Goal: Transaction & Acquisition: Obtain resource

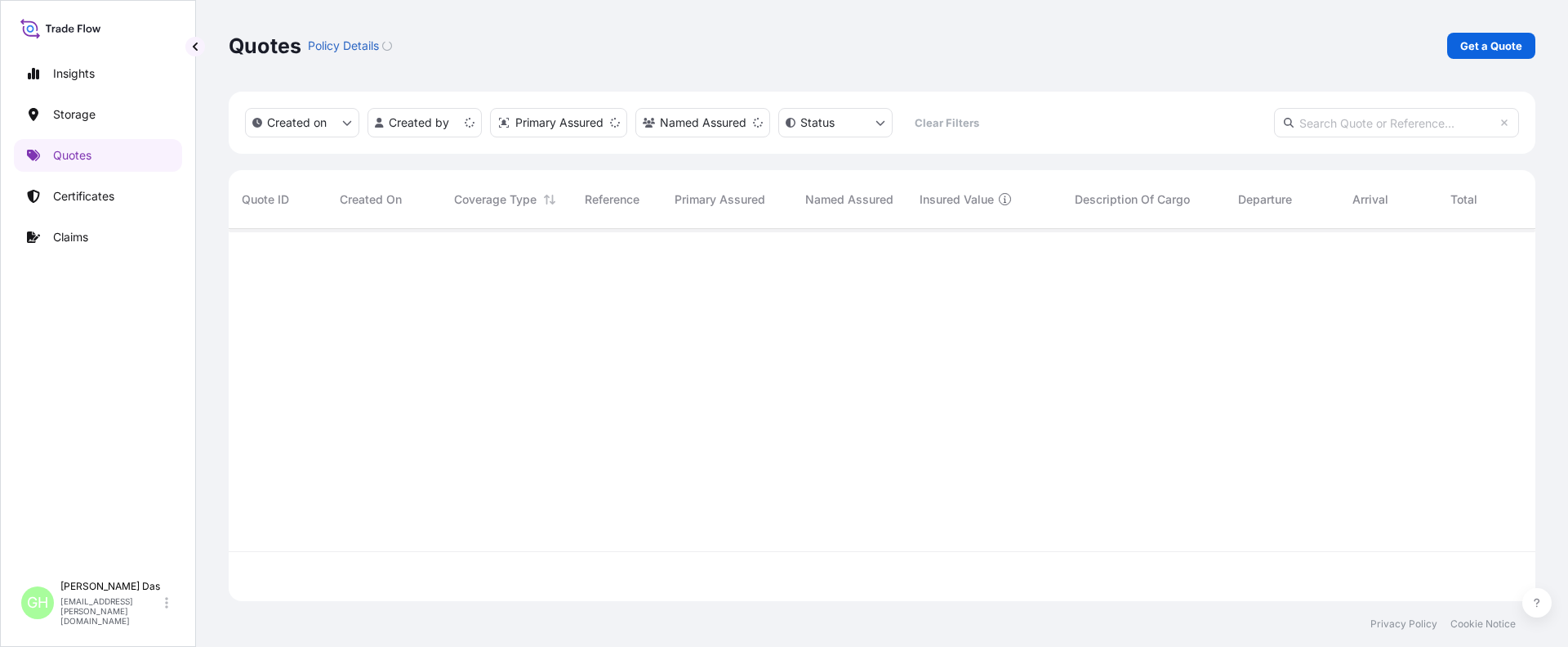
scroll to position [368, 1295]
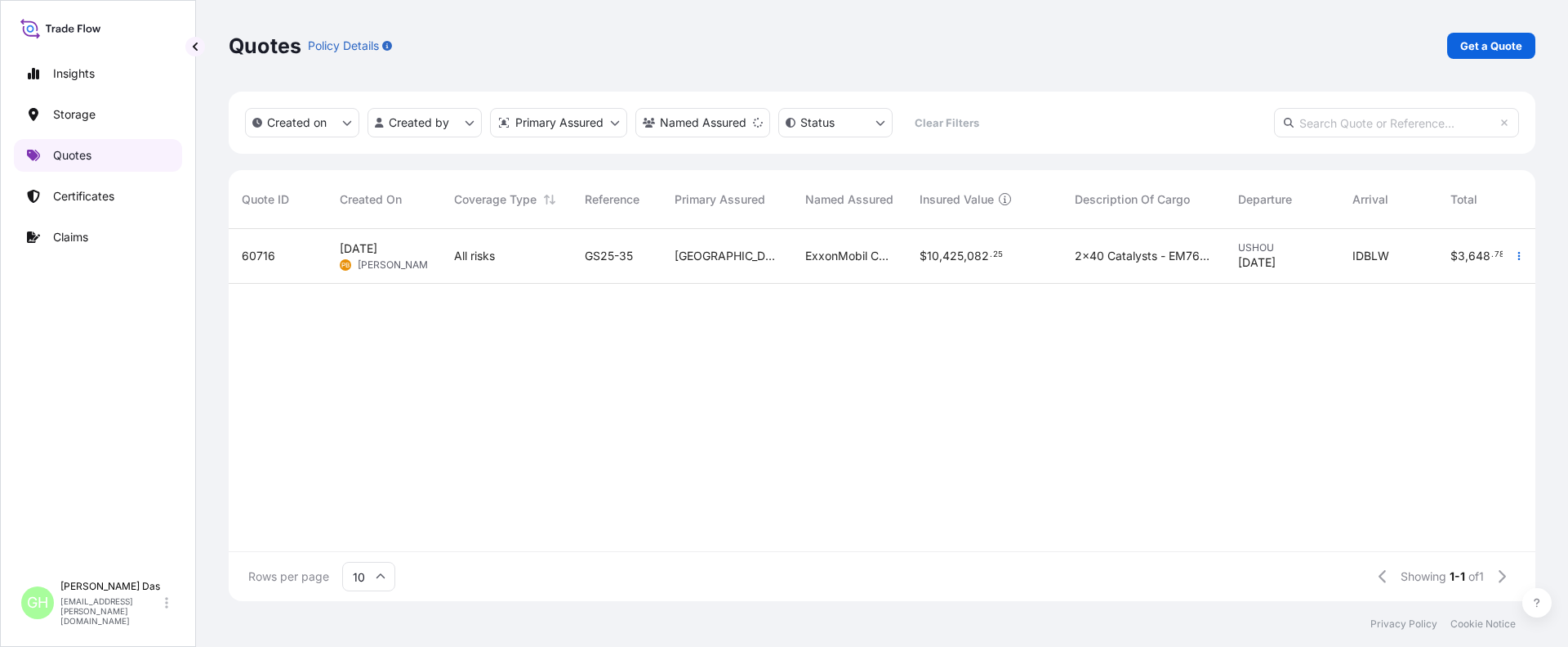
click at [82, 161] on p "Quotes" at bounding box center [73, 154] width 39 height 17
click at [1485, 54] on link "Get a Quote" at bounding box center [1491, 46] width 88 height 26
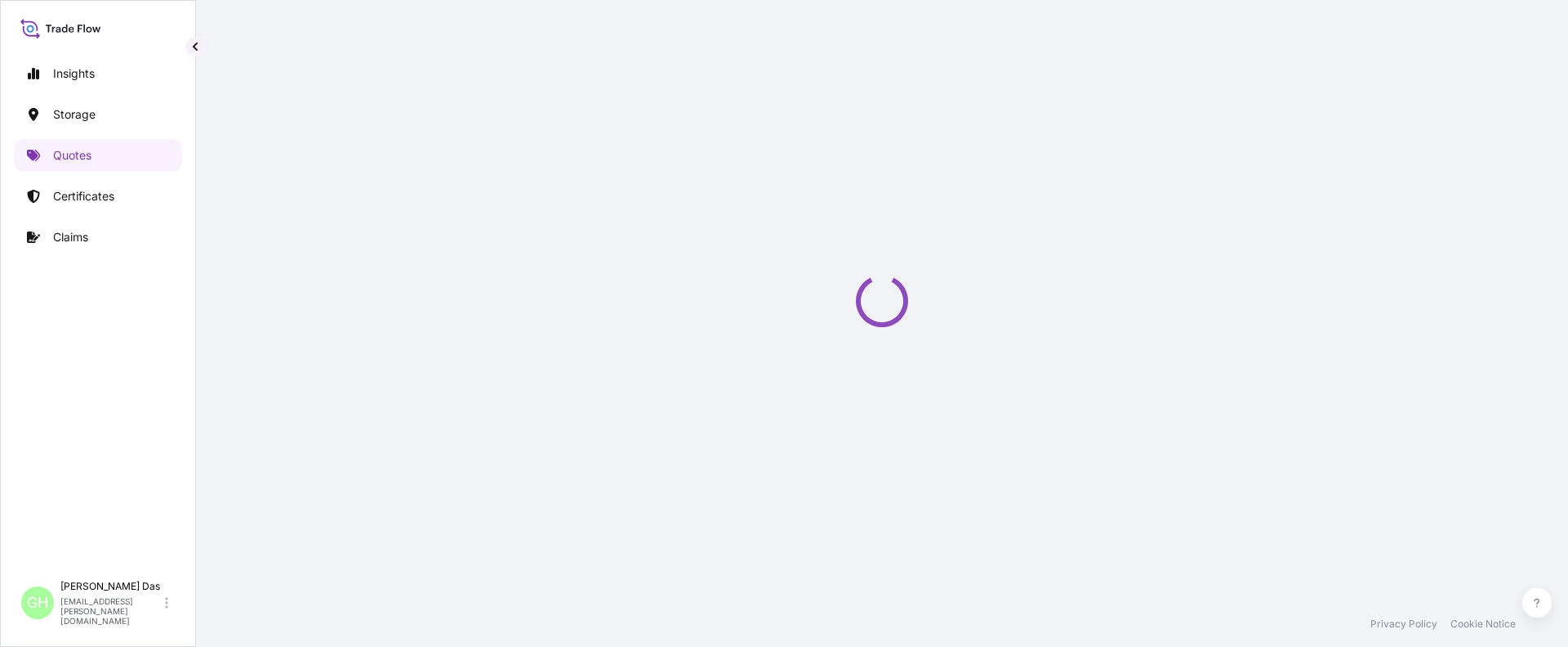
select select "Water"
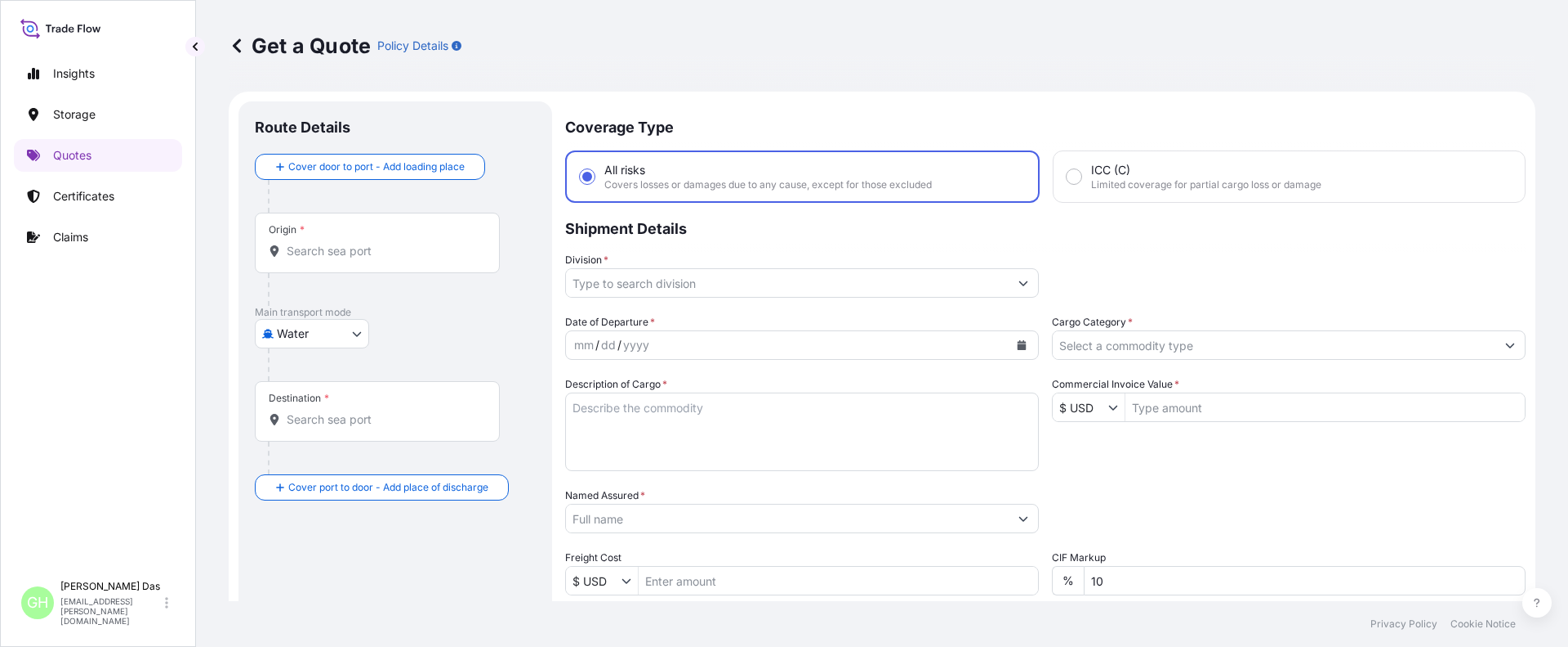
scroll to position [26, 0]
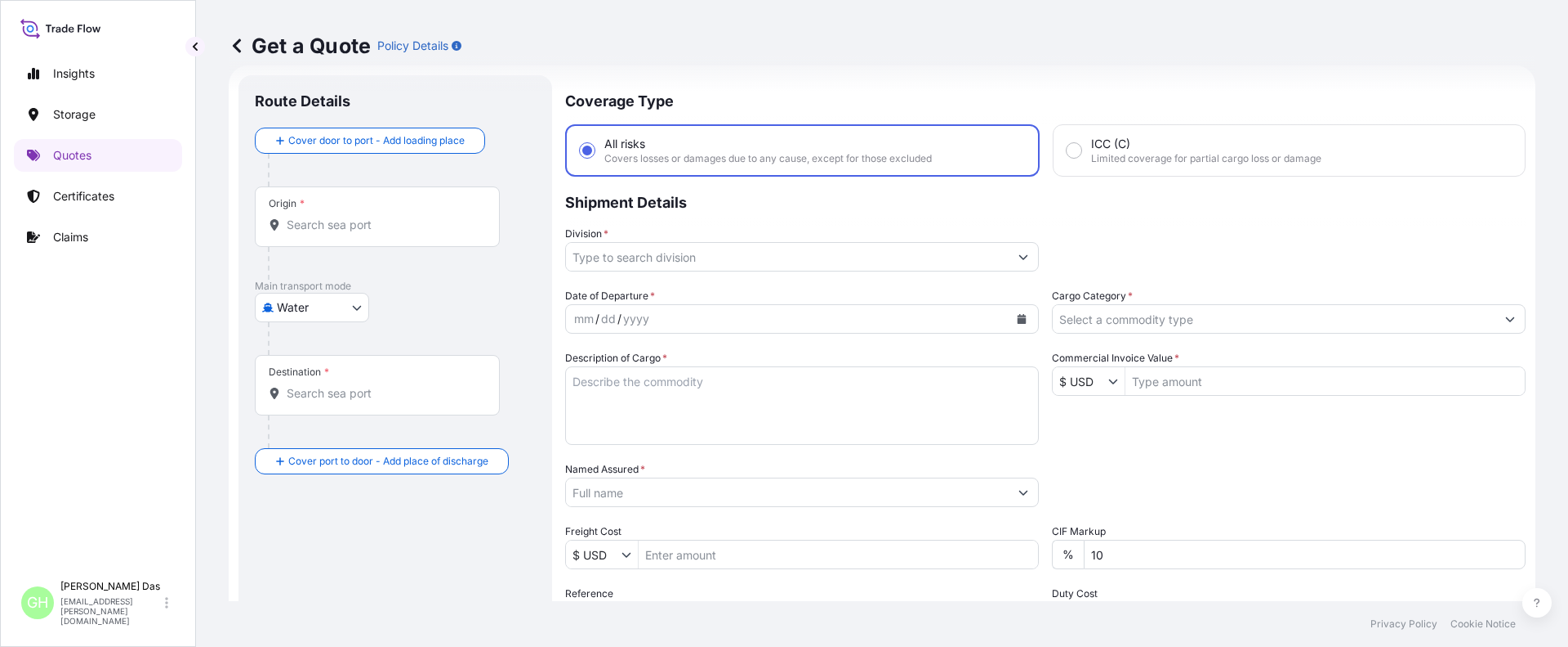
drag, startPoint x: 372, startPoint y: 210, endPoint x: 337, endPoint y: 232, distance: 41.3
click at [364, 220] on div "Origin *" at bounding box center [378, 217] width 245 height 60
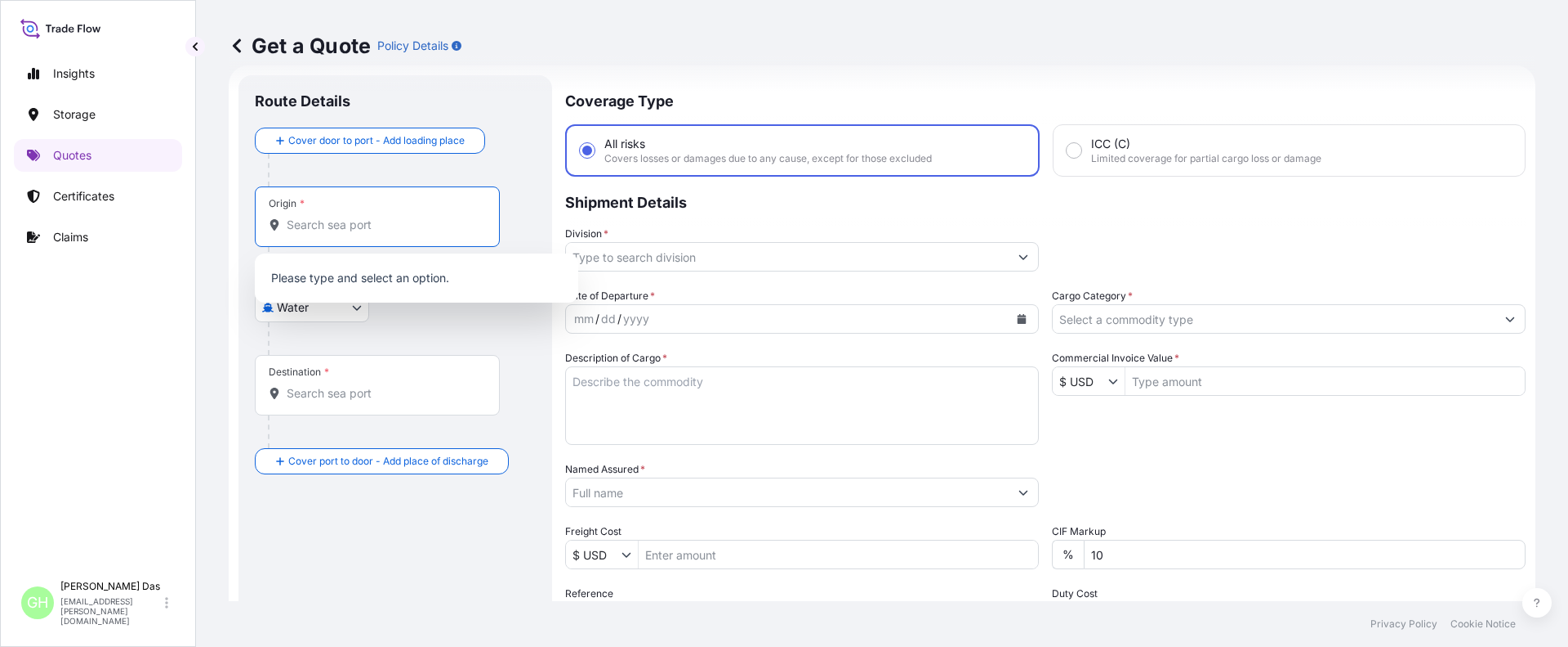
click at [334, 228] on input "Origin *" at bounding box center [383, 224] width 193 height 17
paste input "[GEOGRAPHIC_DATA], [GEOGRAPHIC_DATA]"
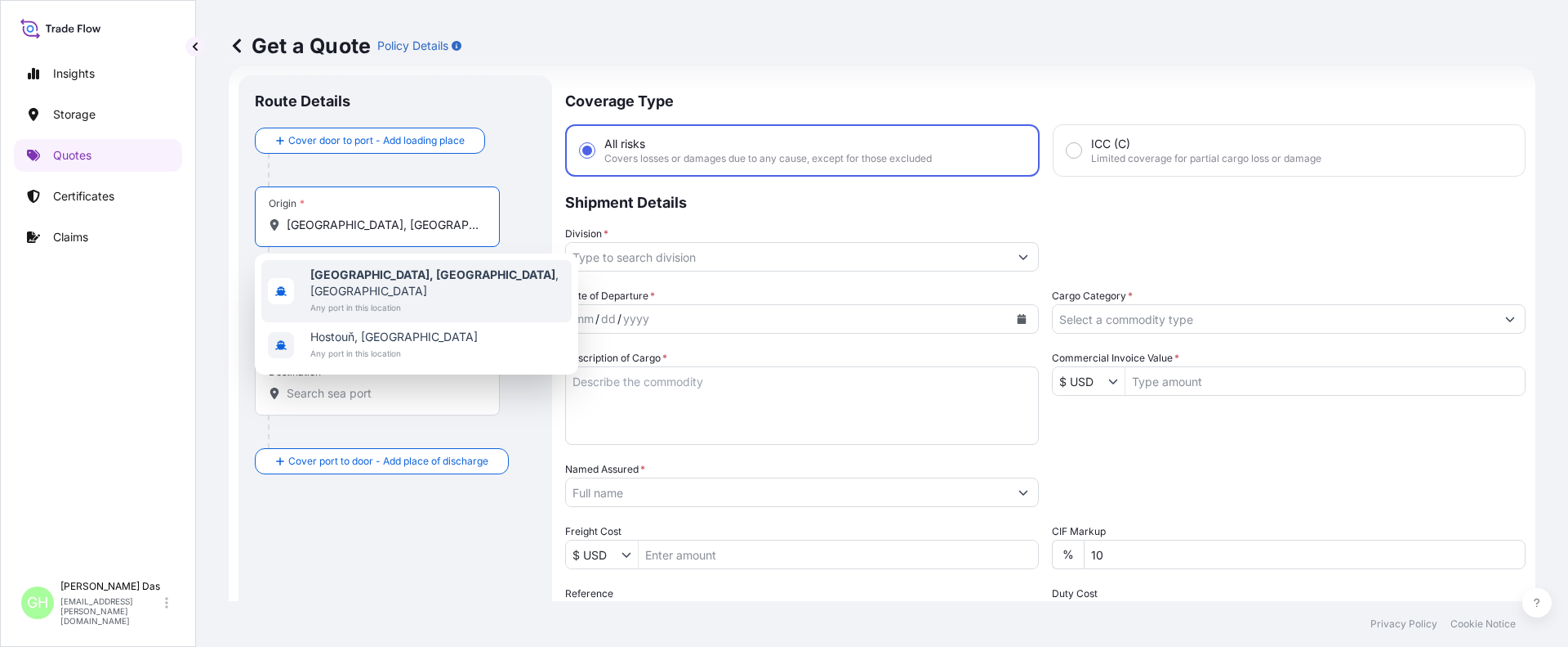
click at [320, 276] on b "[GEOGRAPHIC_DATA], [GEOGRAPHIC_DATA]" at bounding box center [433, 274] width 245 height 14
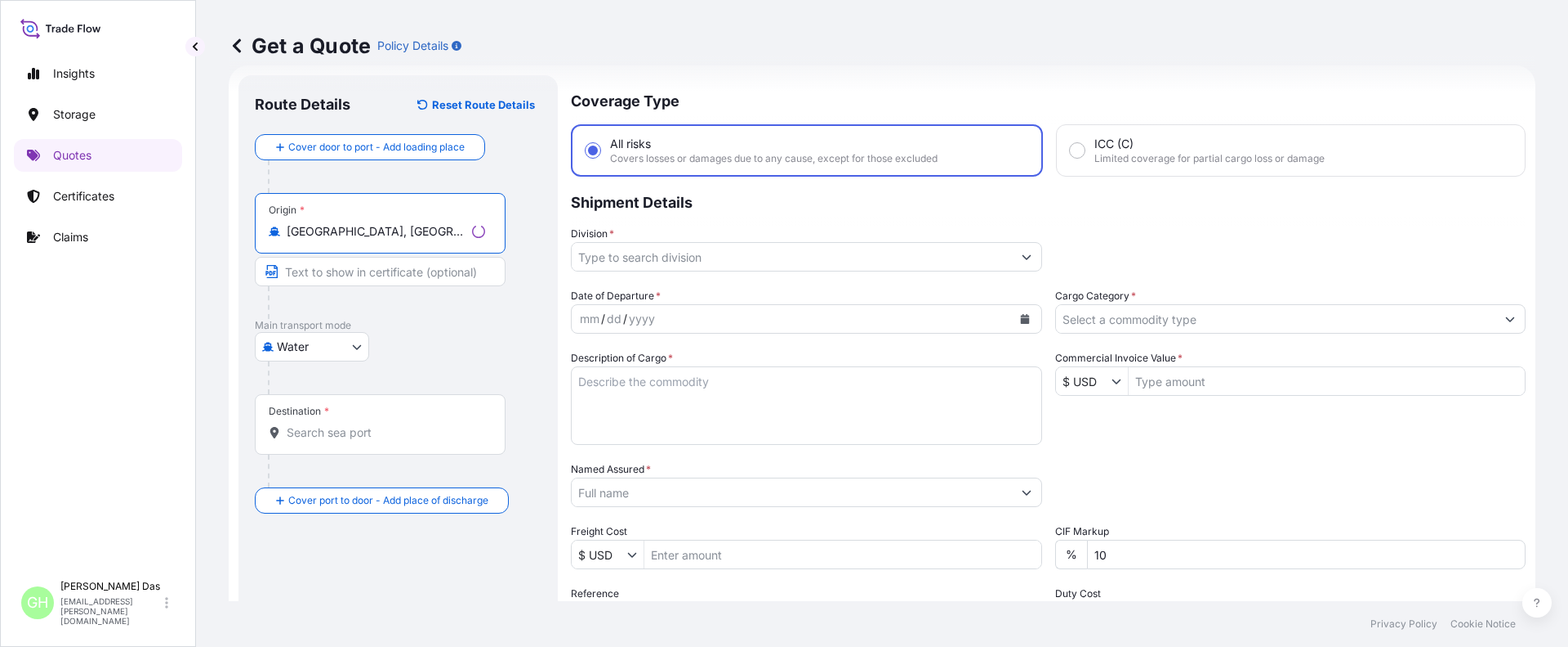
type input "[GEOGRAPHIC_DATA], [GEOGRAPHIC_DATA], [GEOGRAPHIC_DATA]"
click at [337, 426] on input "Destination *" at bounding box center [383, 432] width 193 height 17
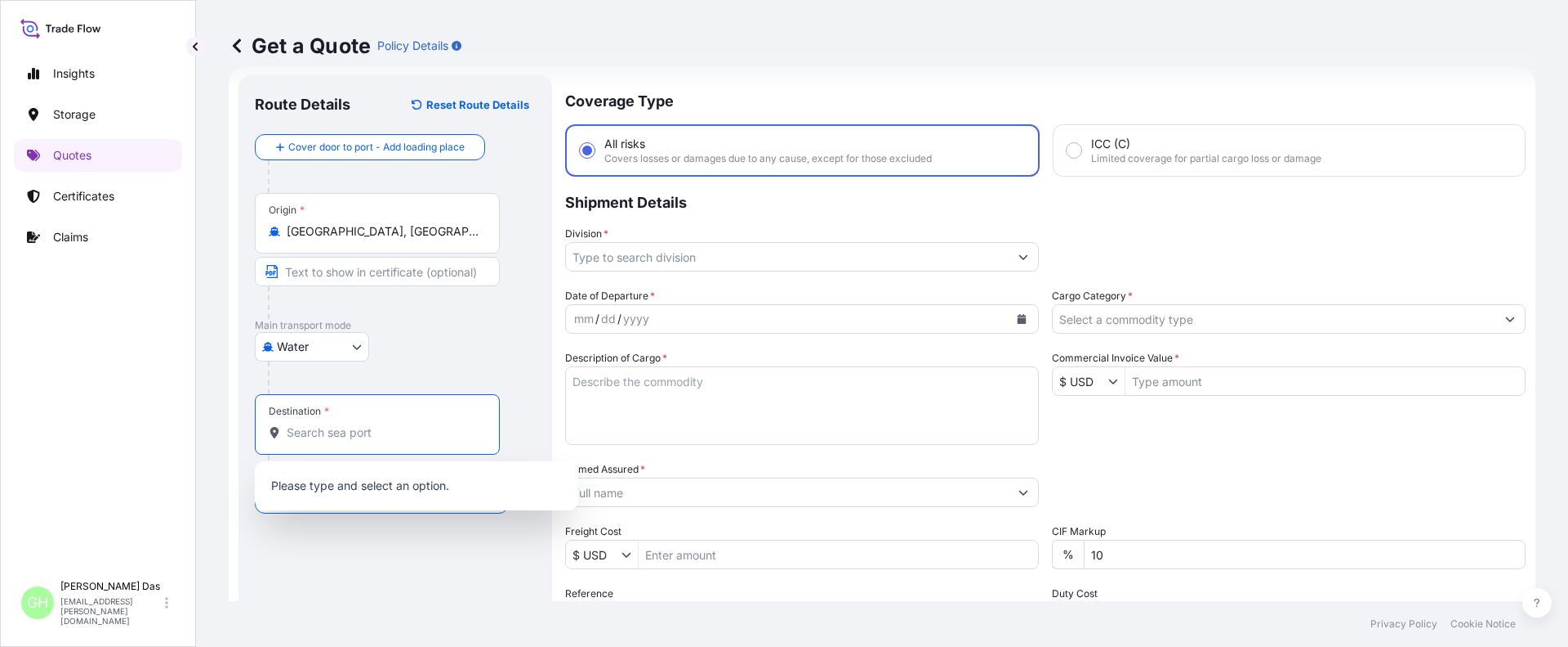
paste input "[GEOGRAPHIC_DATA], [GEOGRAPHIC_DATA]"
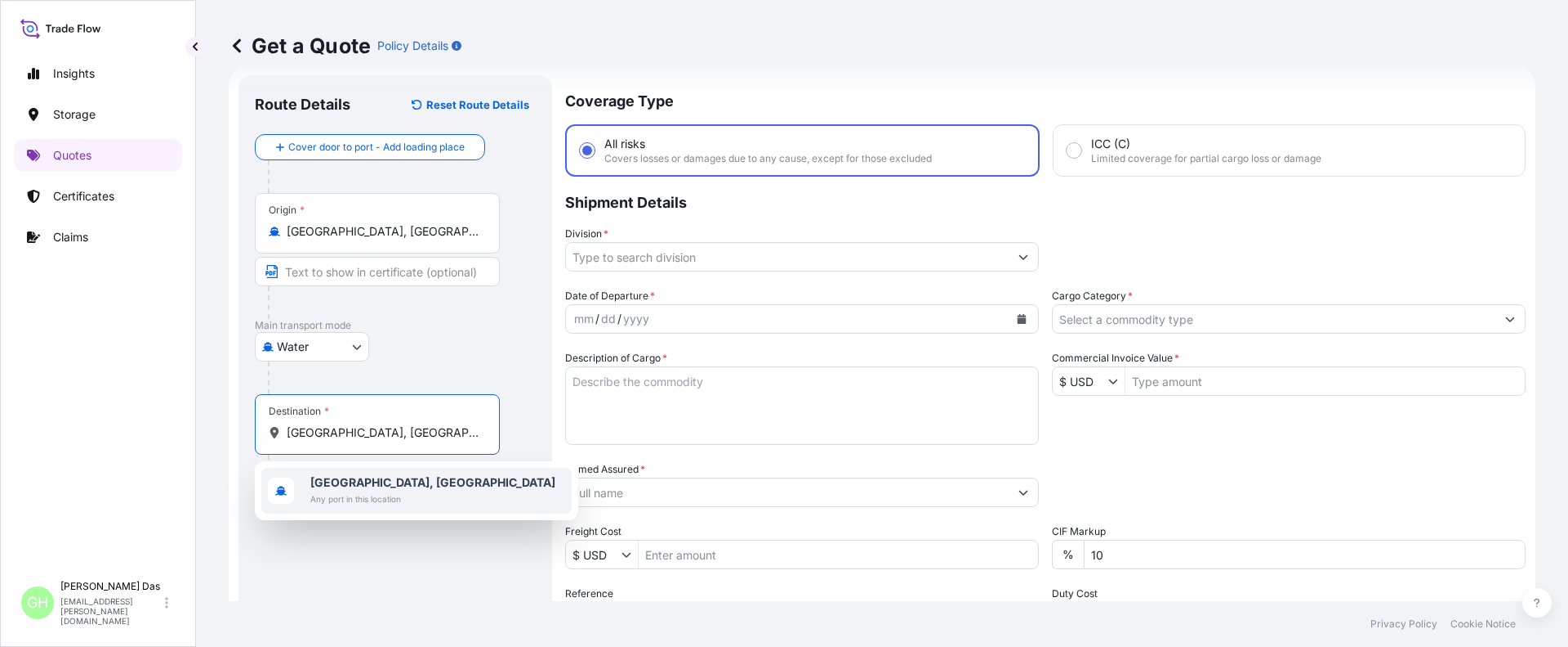
click at [341, 490] on span "[GEOGRAPHIC_DATA], [GEOGRAPHIC_DATA]" at bounding box center [433, 482] width 245 height 17
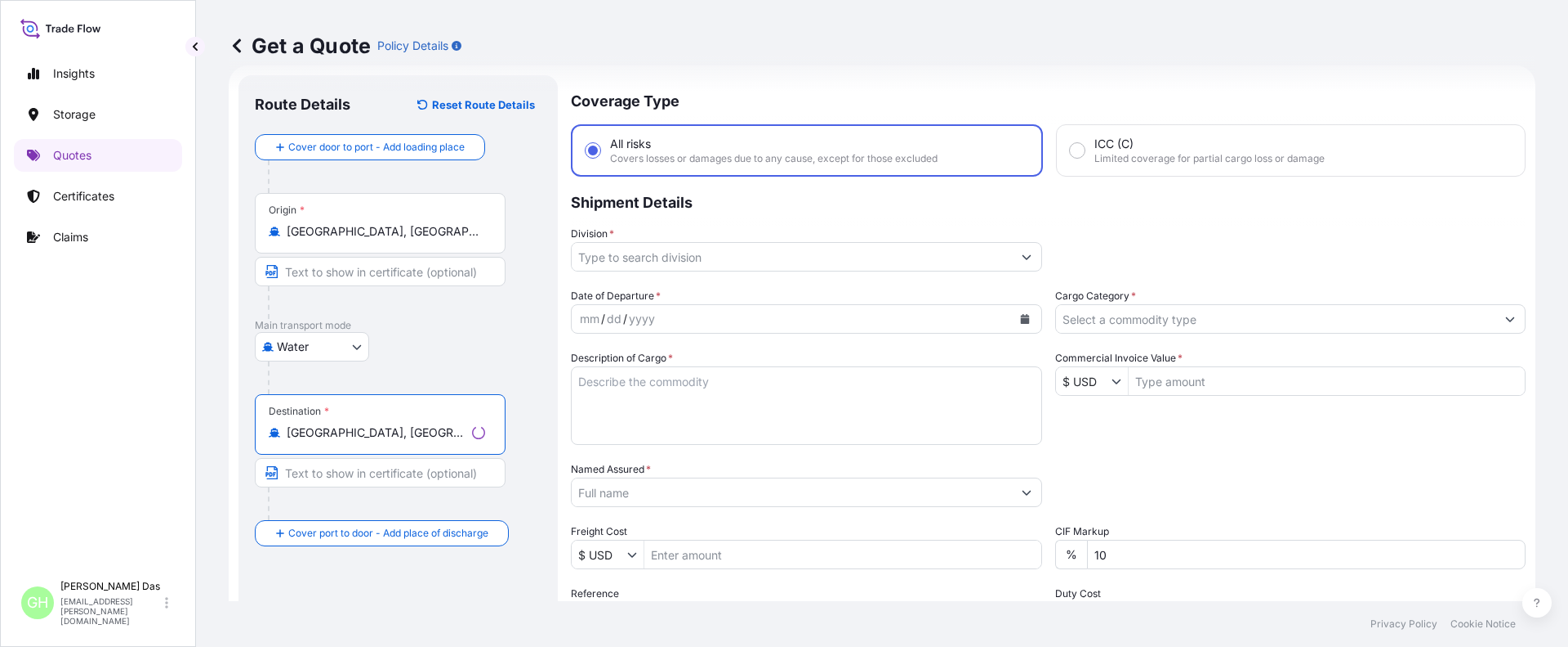
type input "[GEOGRAPHIC_DATA], [GEOGRAPHIC_DATA]"
click at [663, 260] on input "Division *" at bounding box center [791, 256] width 440 height 29
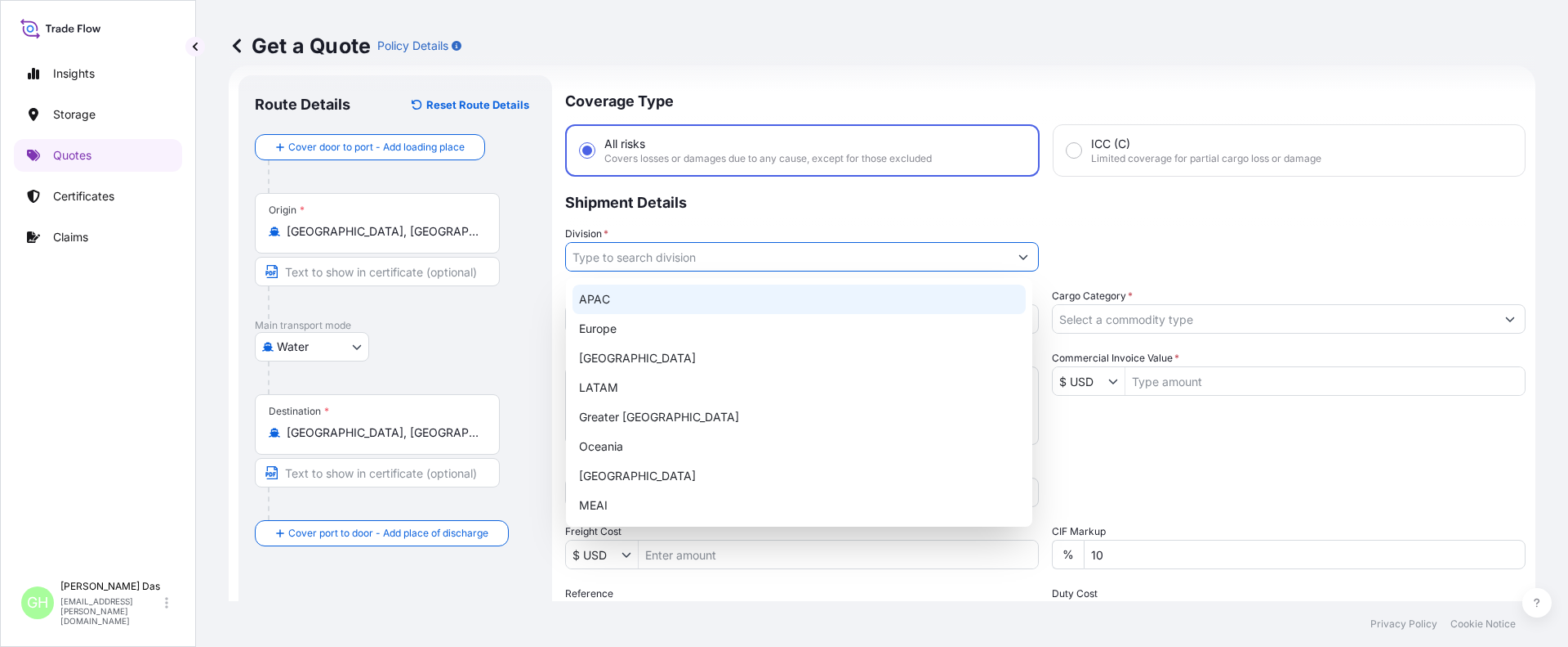
click at [609, 301] on div "APAC" at bounding box center [799, 299] width 453 height 29
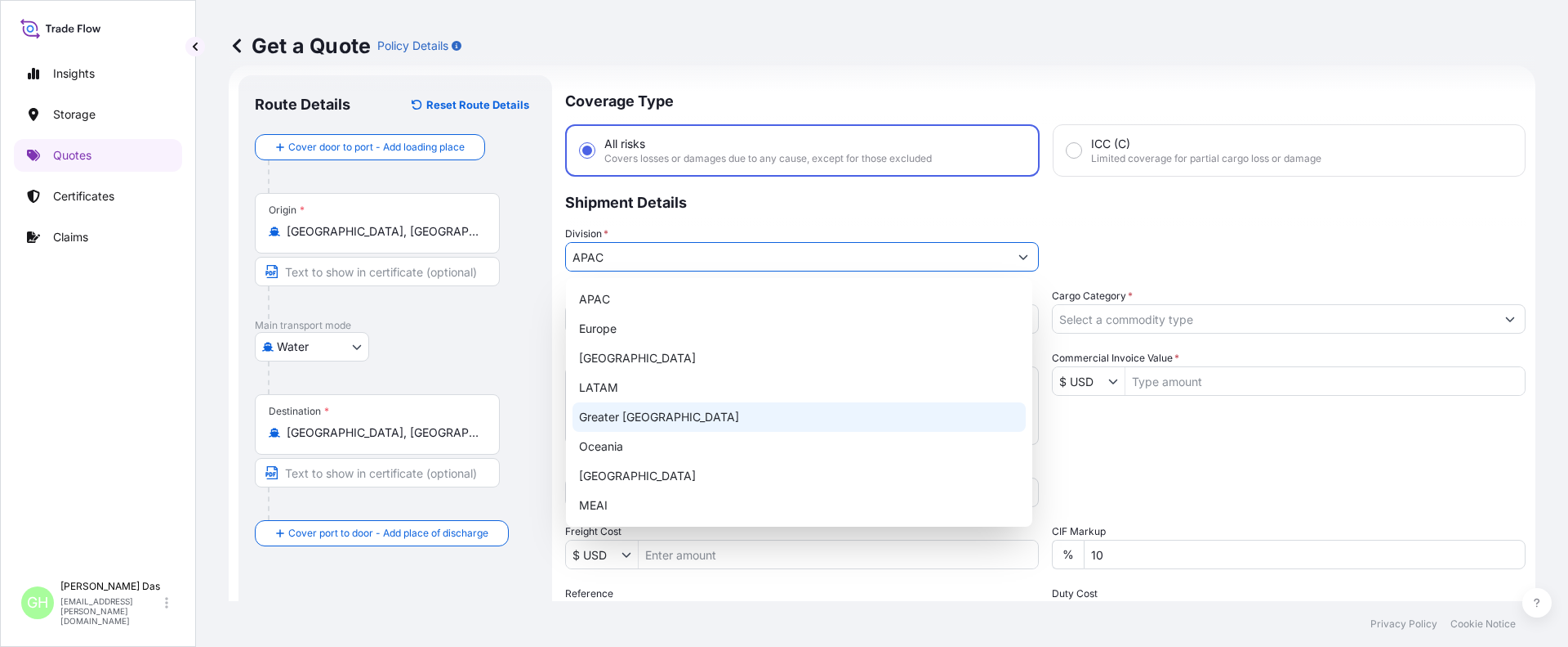
click at [785, 409] on div "Greater [GEOGRAPHIC_DATA]" at bounding box center [799, 417] width 453 height 29
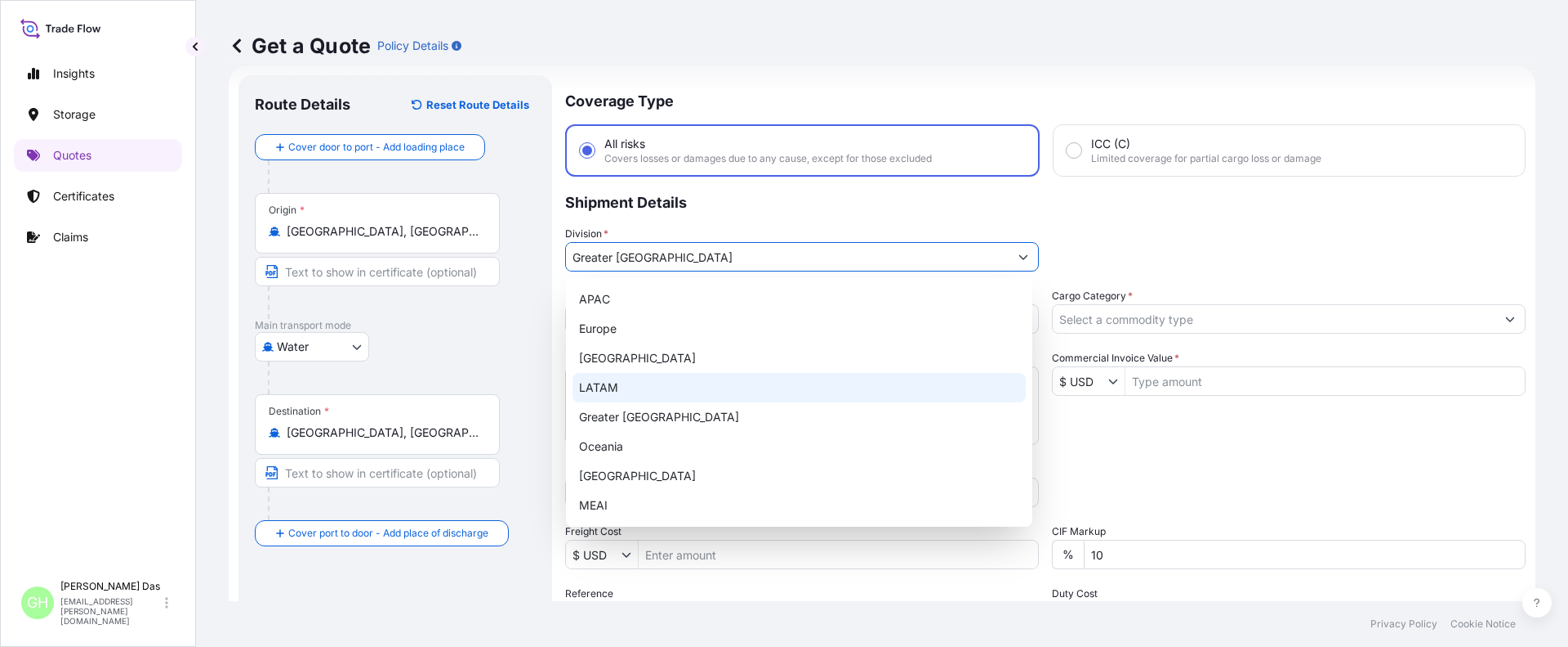
click at [1025, 260] on button "Show suggestions" at bounding box center [1023, 256] width 29 height 29
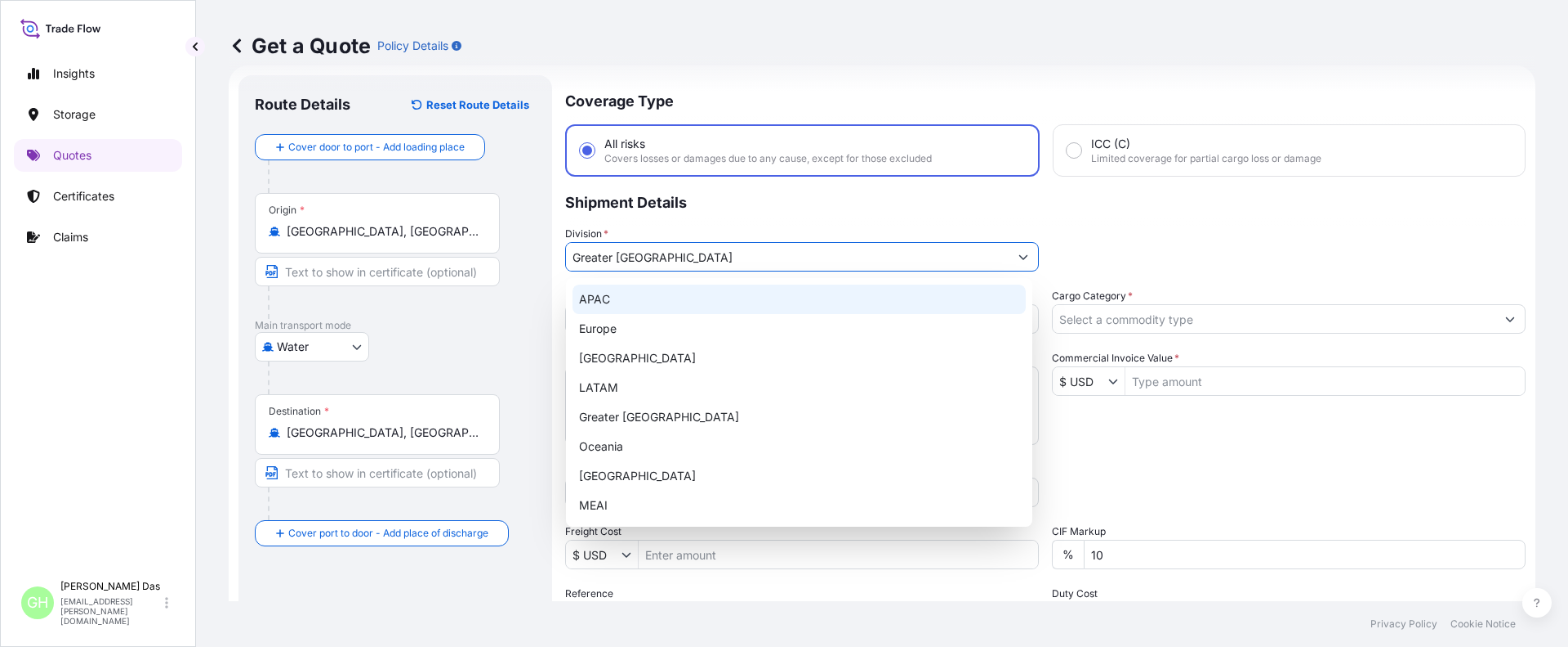
click at [610, 304] on div "APAC" at bounding box center [799, 299] width 453 height 29
type input "APAC"
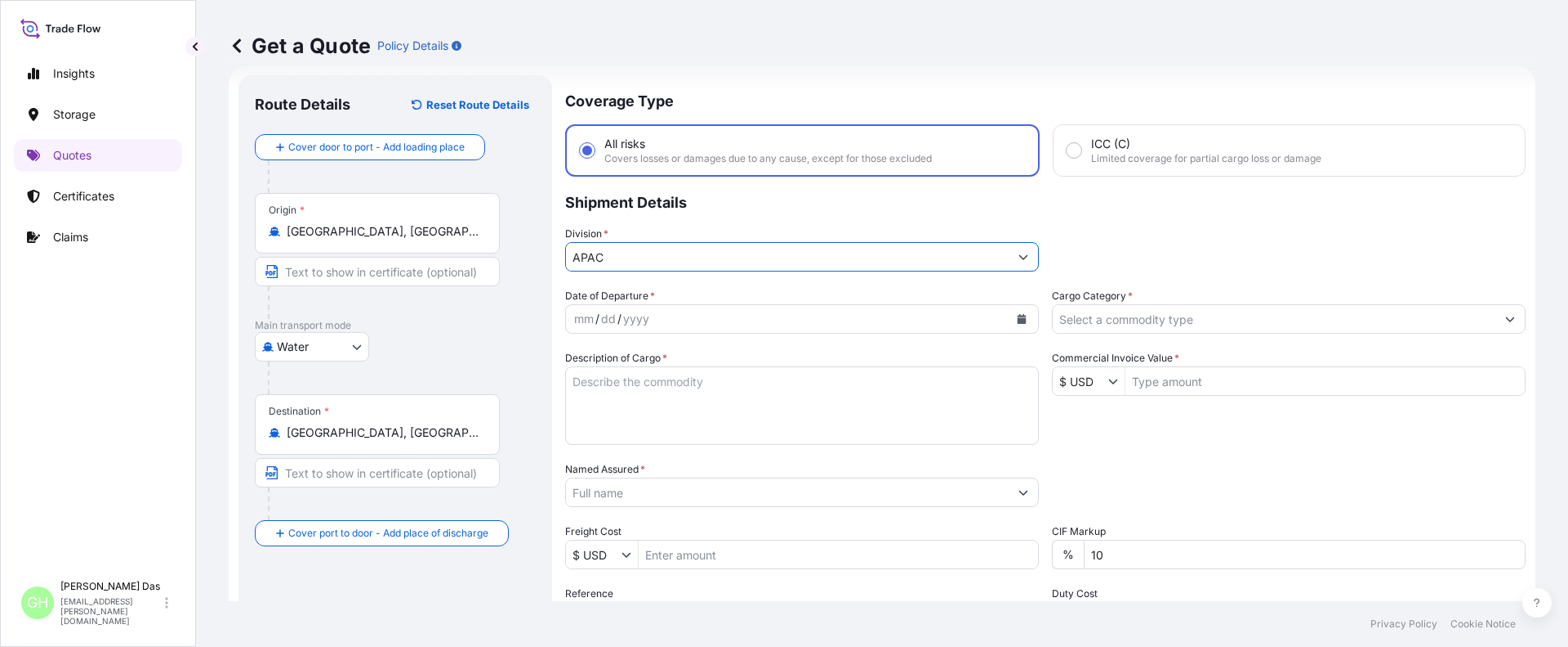
click at [1018, 322] on icon "Calendar" at bounding box center [1021, 319] width 9 height 10
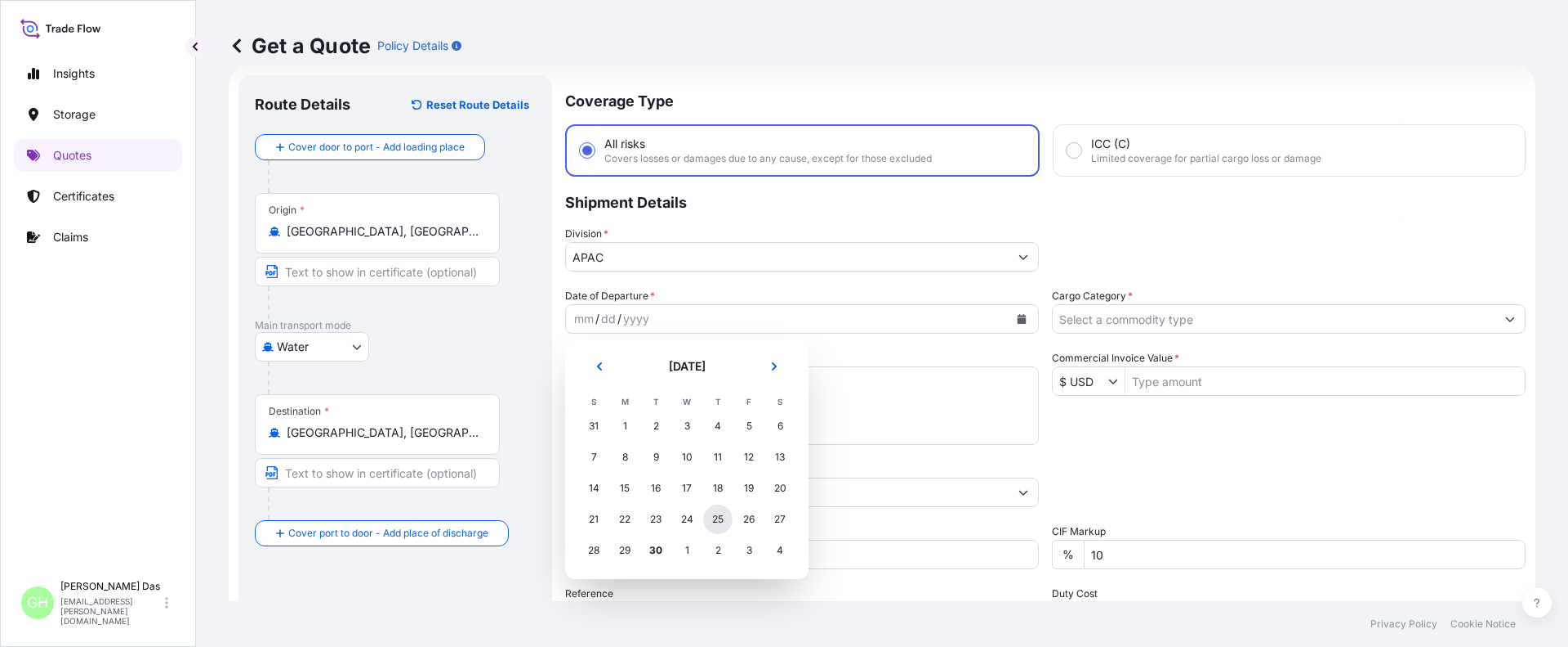
click at [718, 521] on div "25" at bounding box center [717, 519] width 29 height 29
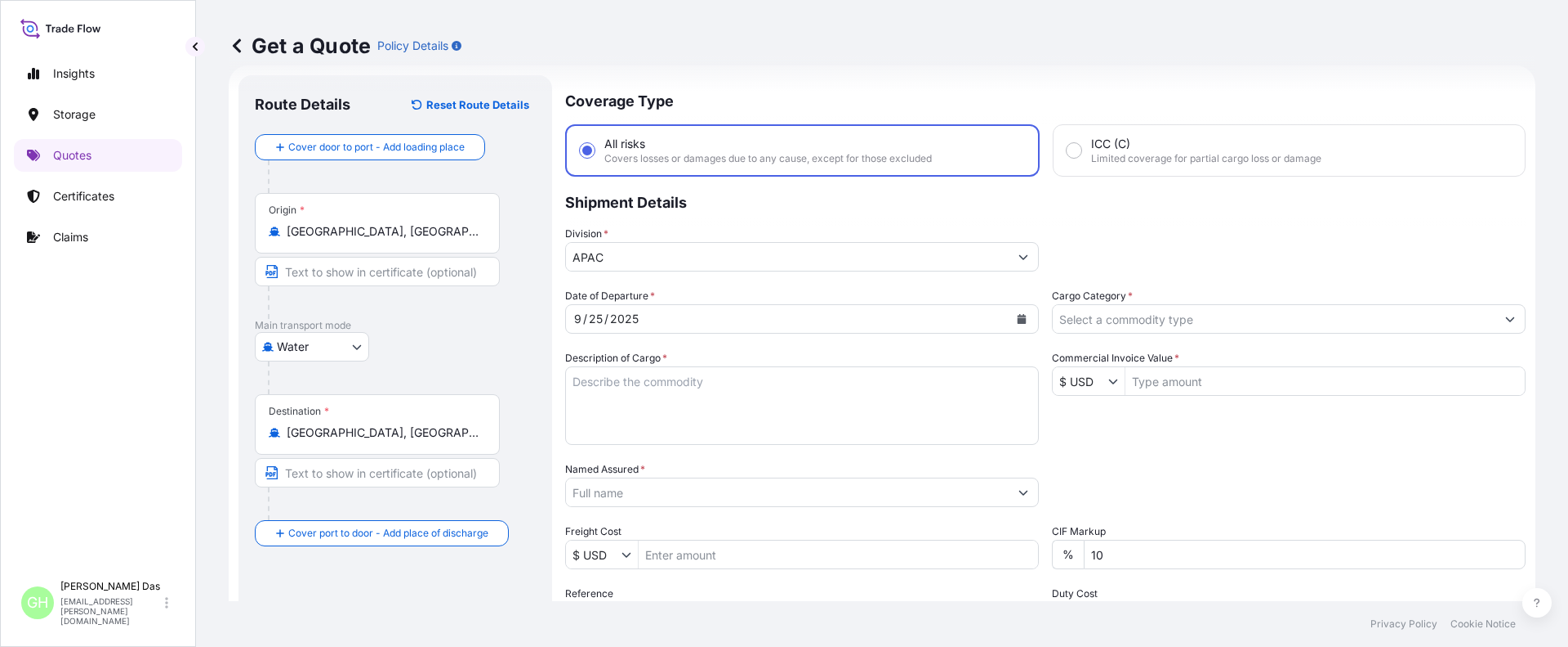
drag, startPoint x: 183, startPoint y: 349, endPoint x: 590, endPoint y: 491, distance: 431.1
click at [183, 350] on div "Insights Storage Quotes Certificates Claims GH Gayatri [PERSON_NAME] [EMAIL_ADD…" at bounding box center [98, 324] width 196 height 647
click at [600, 402] on textarea "Description of Cargo *" at bounding box center [802, 405] width 474 height 79
paste textarea "BAGS LOADED INTO 4 40' CONTAINER(S) ALATHON L5005, BG25HT"
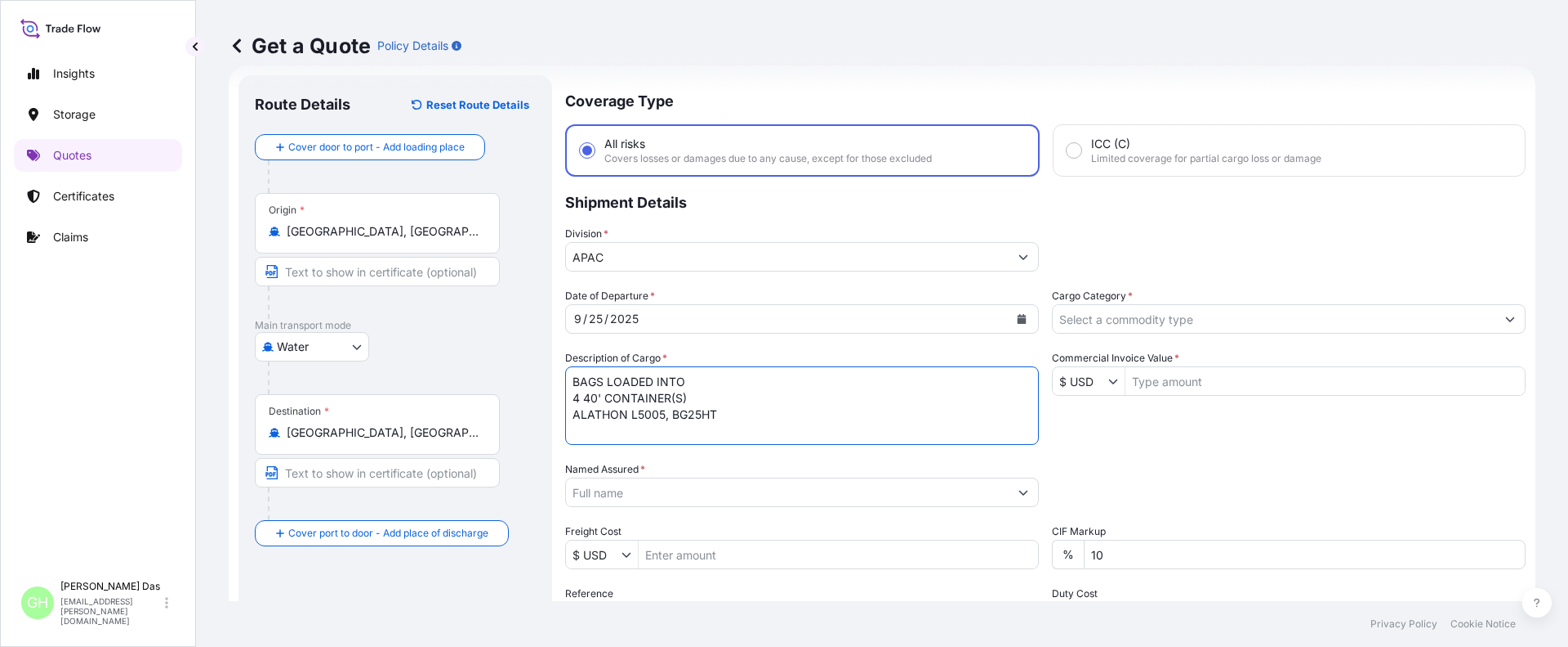
click at [575, 385] on textarea "BAGS LOADED INTO 4 40' CONTAINER(S) ALATHON L5005, BG25HT" at bounding box center [802, 405] width 474 height 79
type textarea "3740 BAGS LOADED INTO 4 40' CONTAINER(S) ALATHON L5005, BG25HT"
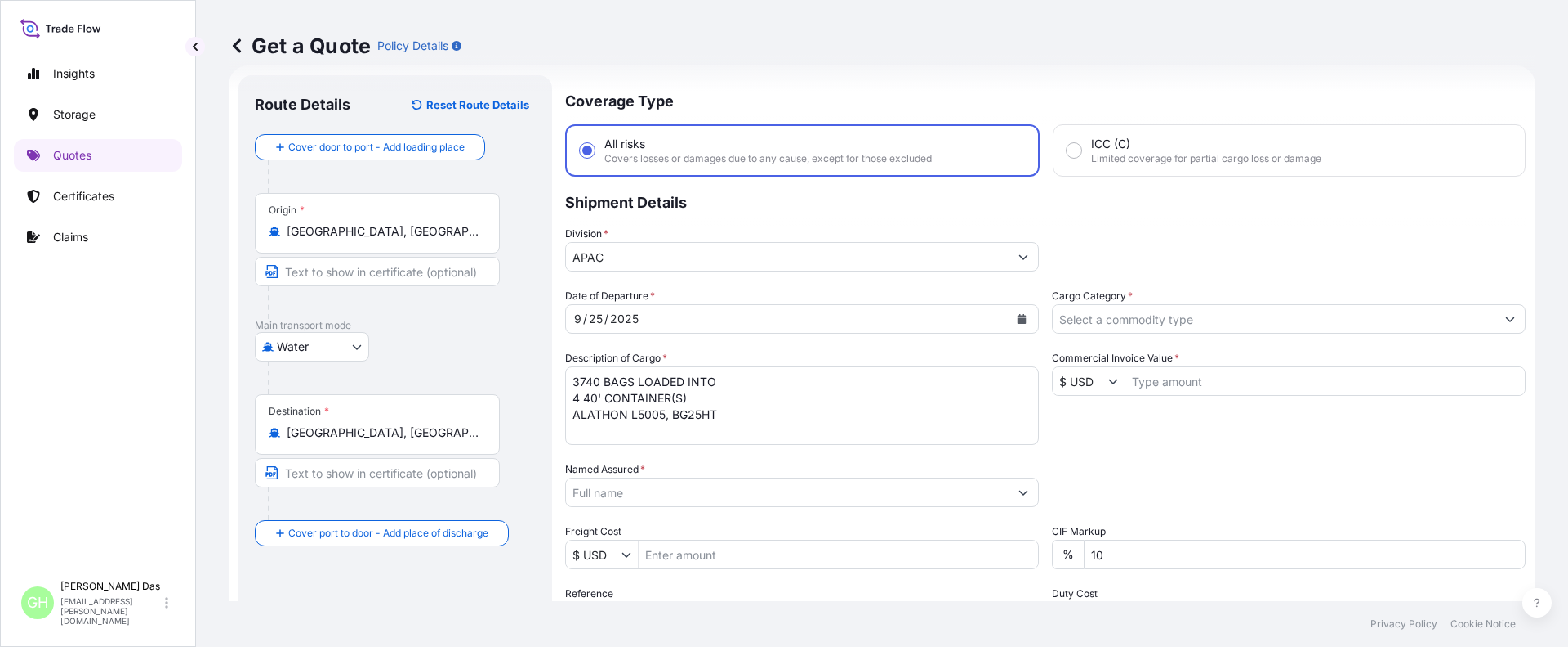
click at [152, 311] on div "Insights Storage Quotes Certificates Claims" at bounding box center [97, 307] width 168 height 529
click at [624, 499] on input "Named Assured *" at bounding box center [784, 492] width 437 height 29
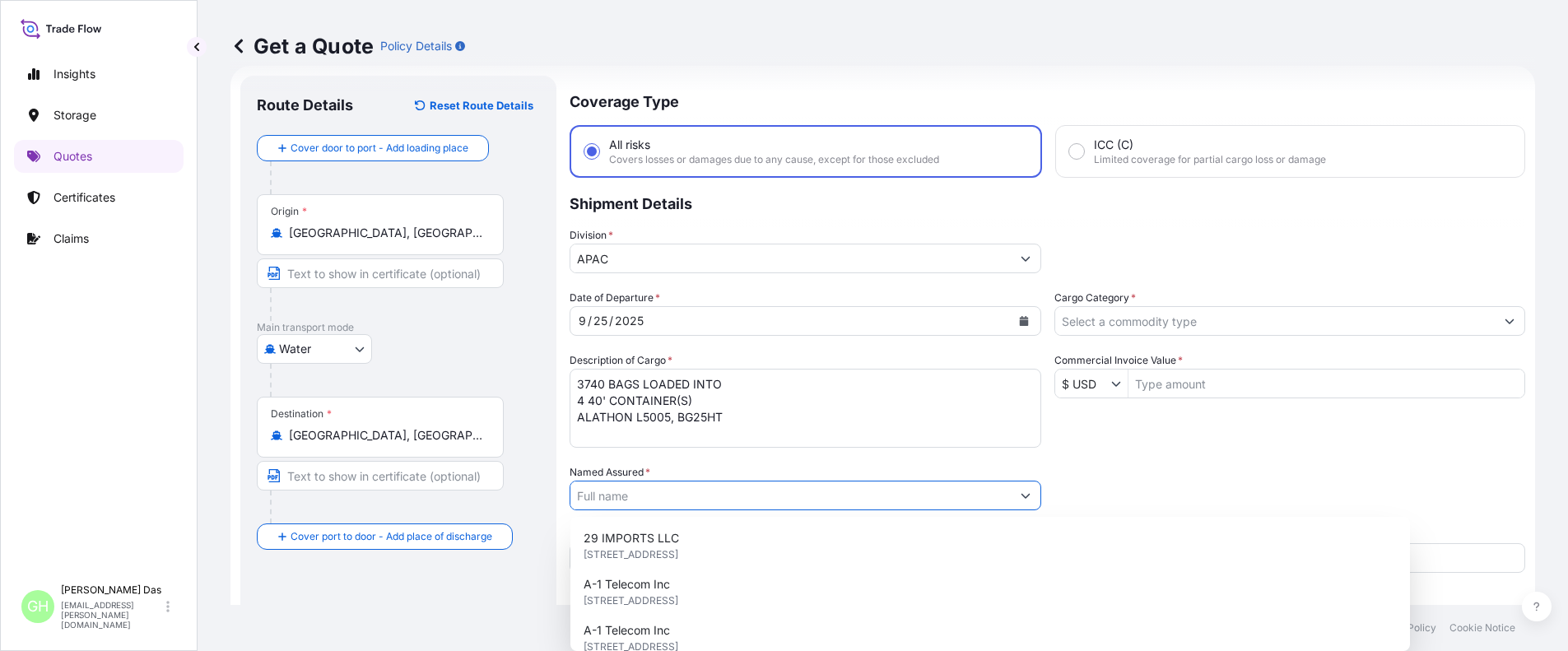
paste input "EQUISTAR CHEMICALS, LP"
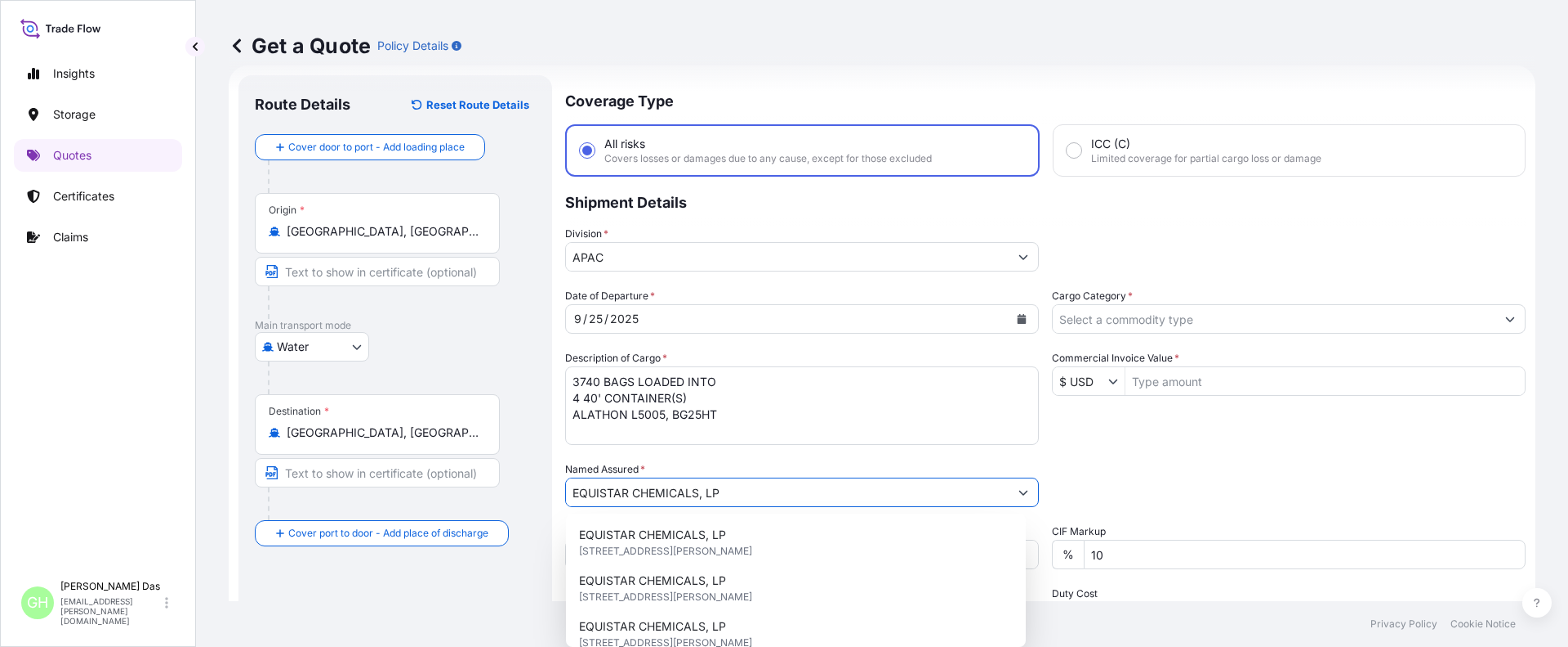
scroll to position [250, 0]
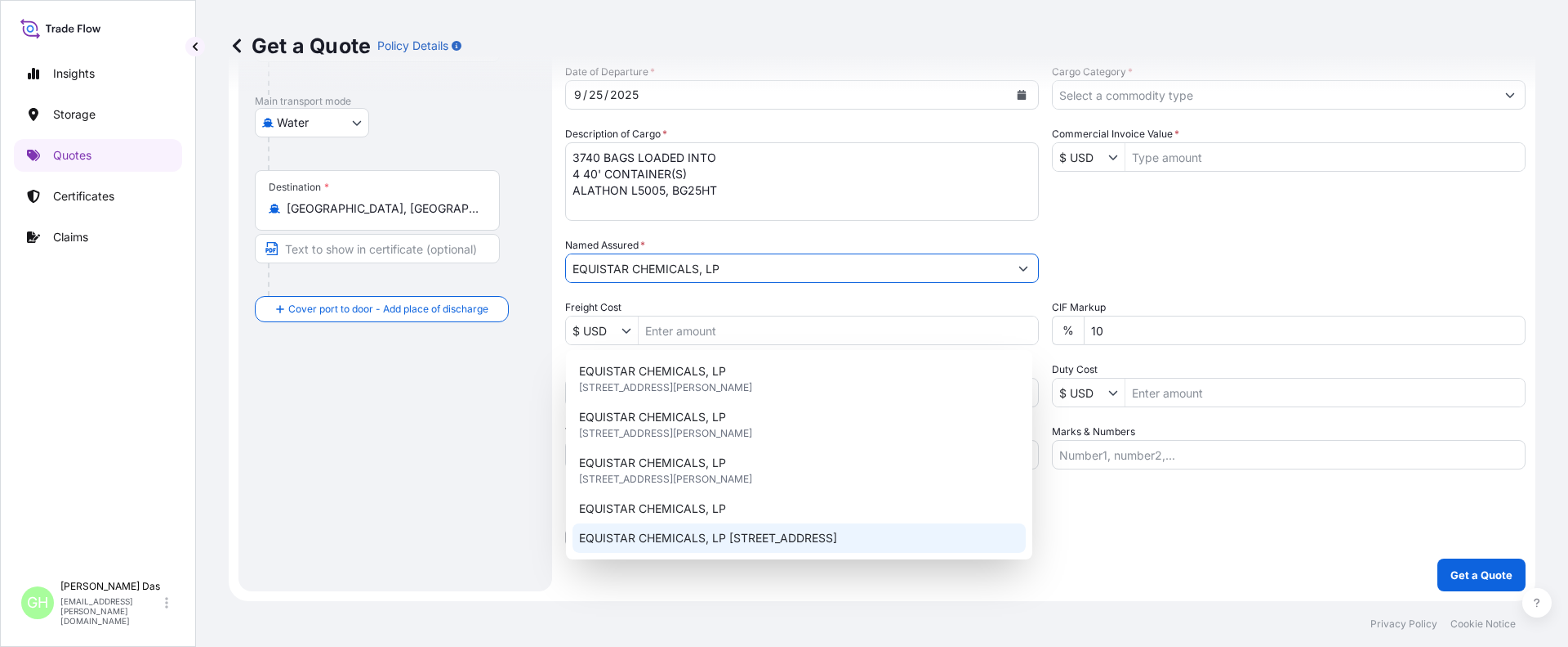
click at [638, 533] on span "EQUISTAR CHEMICALS, LP [STREET_ADDRESS]" at bounding box center [709, 537] width 258 height 17
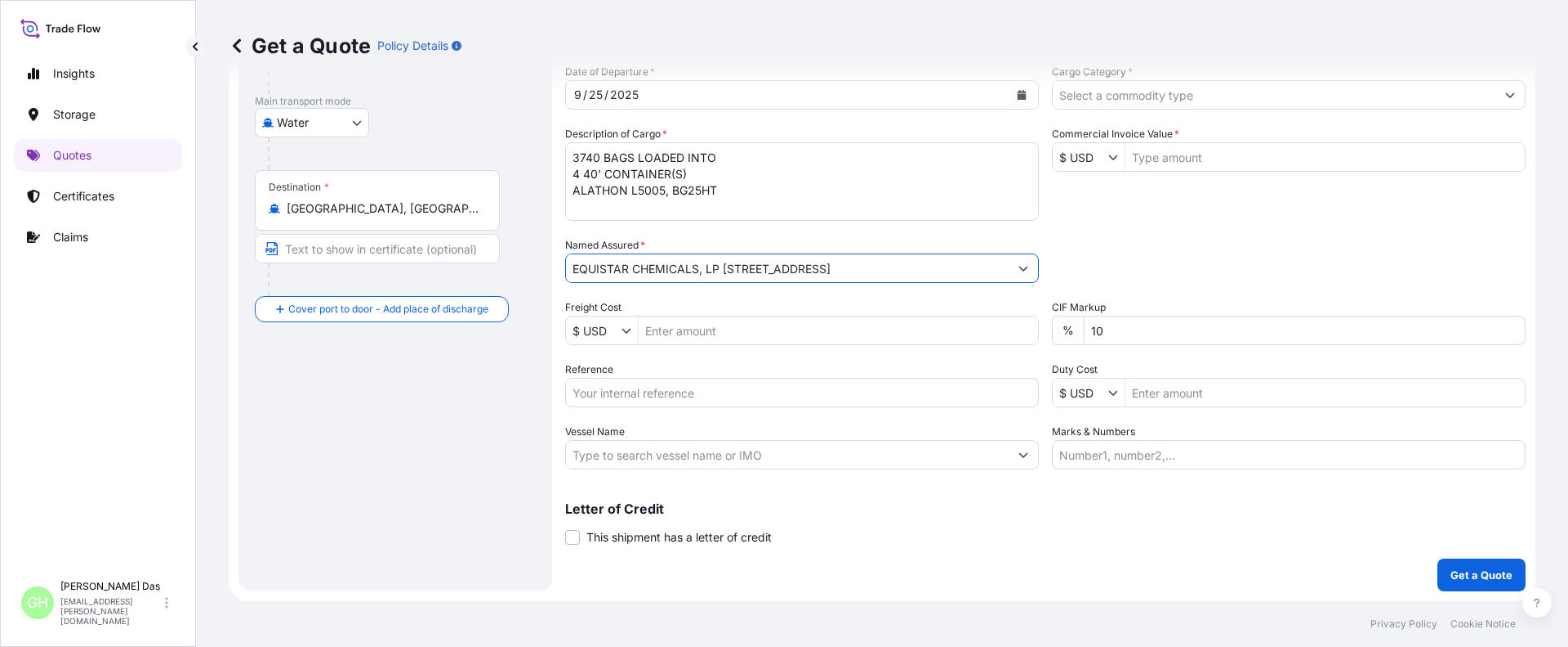
type input "EQUISTAR CHEMICALS, LP [STREET_ADDRESS]"
click at [509, 472] on div "Route Details Reset Route Details Cover door to port - Add loading place Place …" at bounding box center [395, 221] width 281 height 707
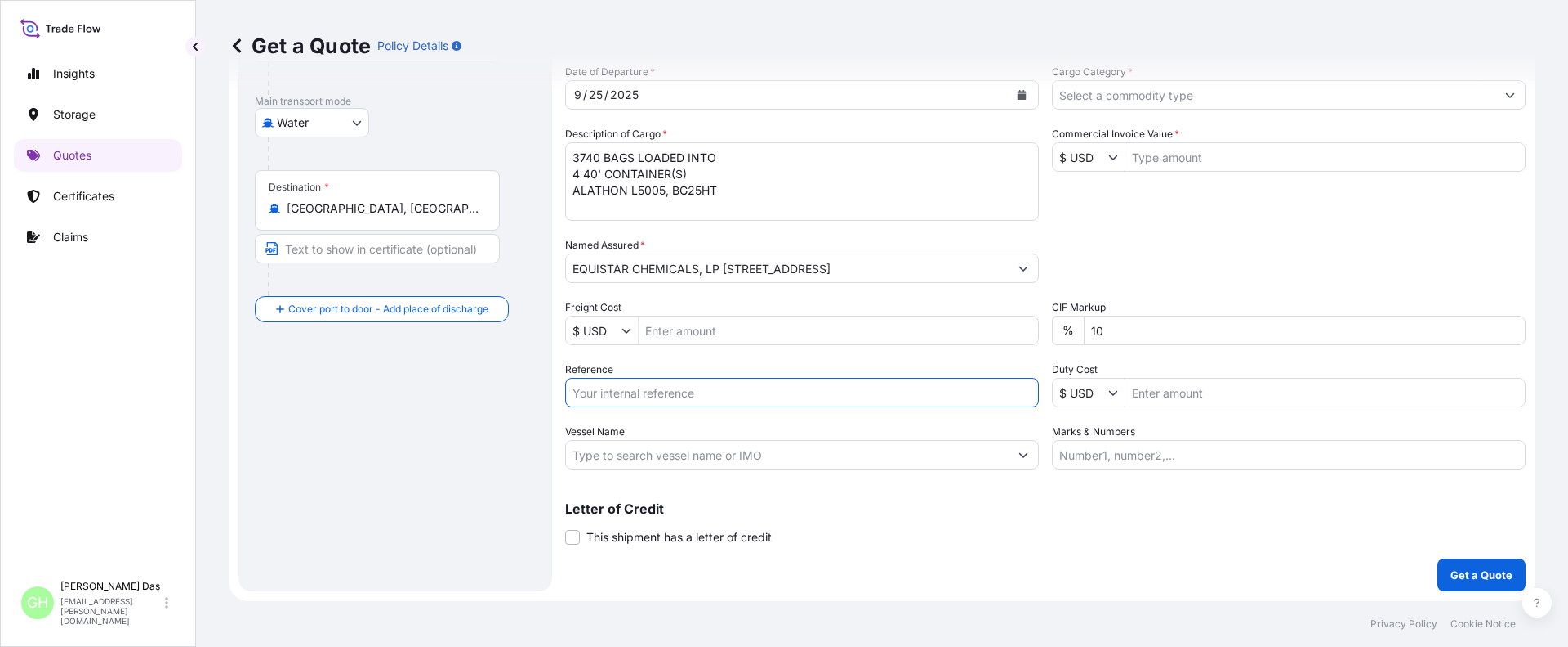
click at [667, 383] on input "Reference" at bounding box center [802, 392] width 474 height 29
paste input "5013128166"
click at [574, 393] on input "5013128166" at bounding box center [802, 392] width 474 height 29
paste input "10420843135"
type input "10420843135 / 5013128166"
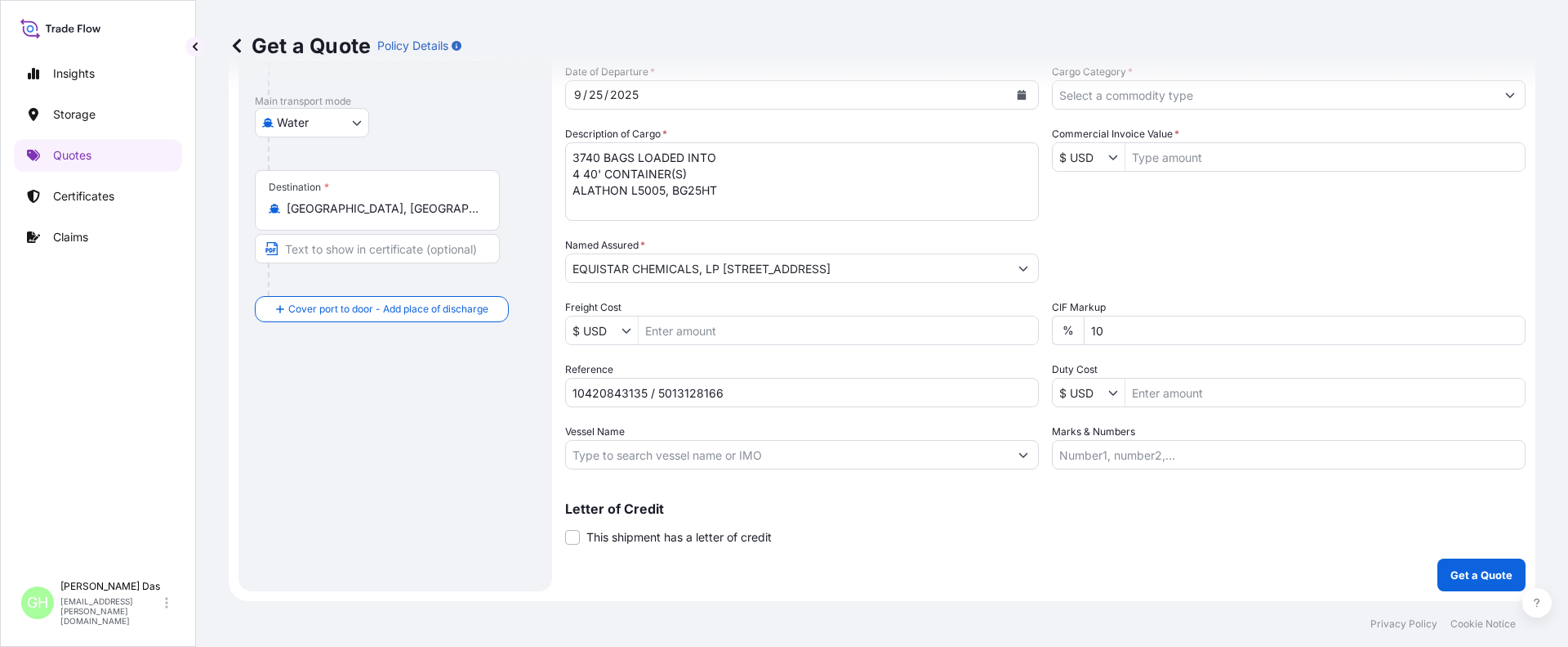
click at [384, 487] on div "Route Details Reset Route Details Cover door to port - Add loading place Place …" at bounding box center [395, 221] width 281 height 707
click at [667, 456] on input "Vessel Name" at bounding box center [787, 455] width 443 height 29
paste input "[PERSON_NAME]"
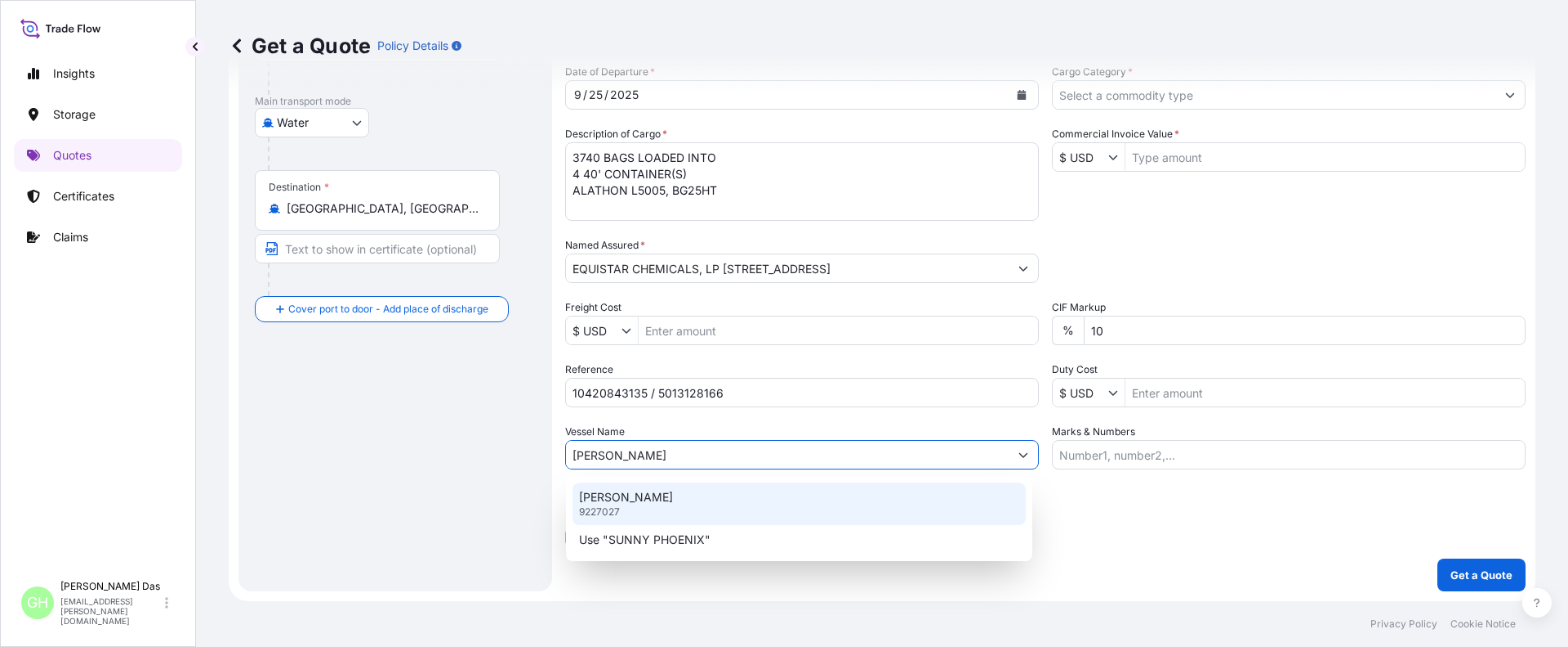
click at [673, 493] on p "[PERSON_NAME]" at bounding box center [626, 496] width 94 height 17
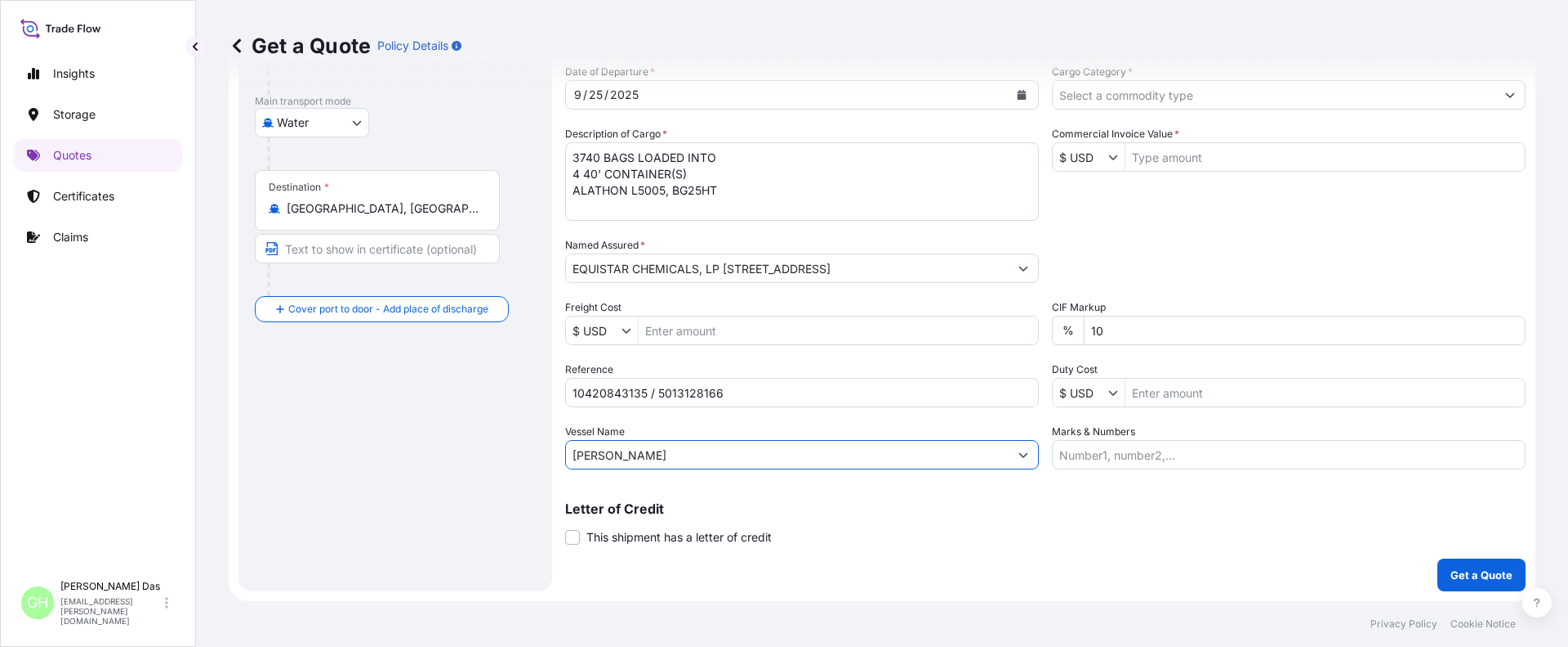
type input "[PERSON_NAME]"
click at [1175, 153] on input "Commercial Invoice Value *" at bounding box center [1324, 156] width 399 height 29
paste input "75,055.01"
type input "75,055.02"
click at [1216, 96] on input "Cargo Category *" at bounding box center [1274, 94] width 443 height 29
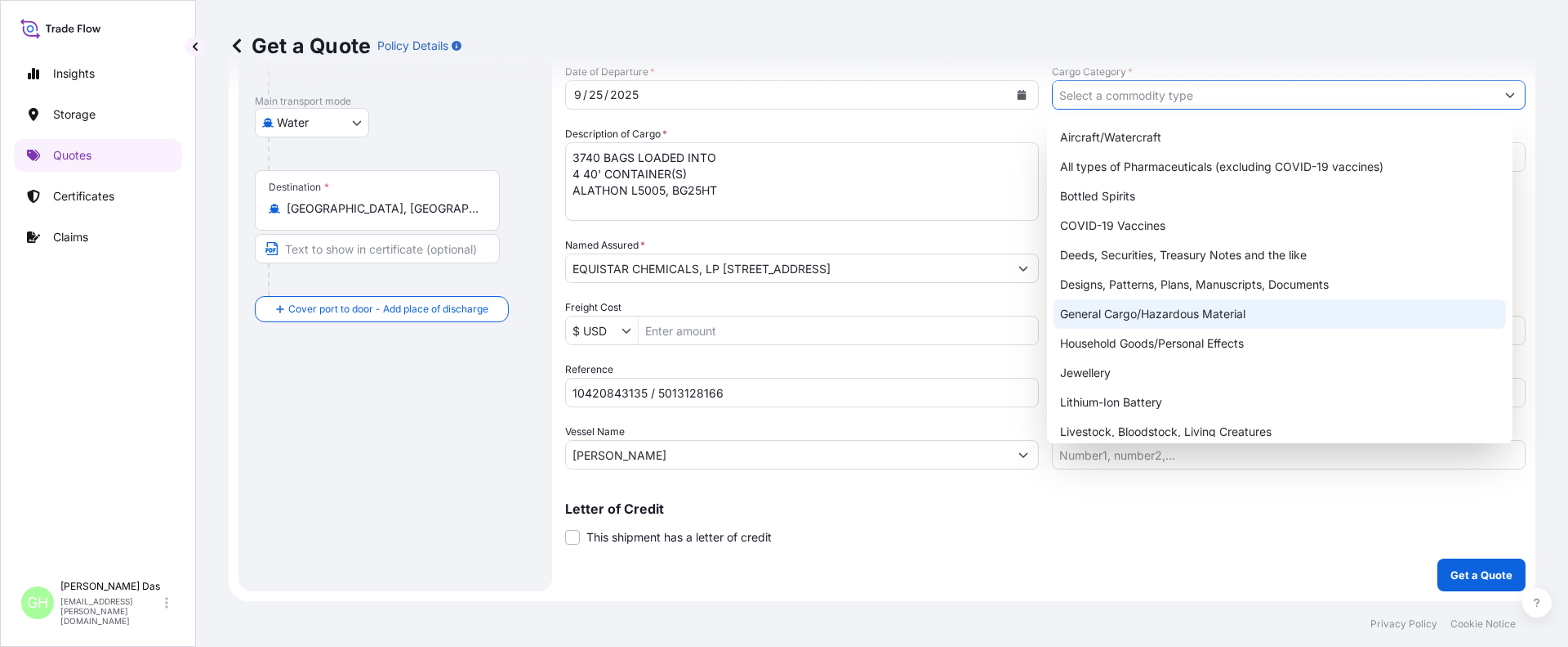
click at [1118, 308] on div "General Cargo/Hazardous Material" at bounding box center [1280, 314] width 453 height 29
type input "General Cargo/Hazardous Material"
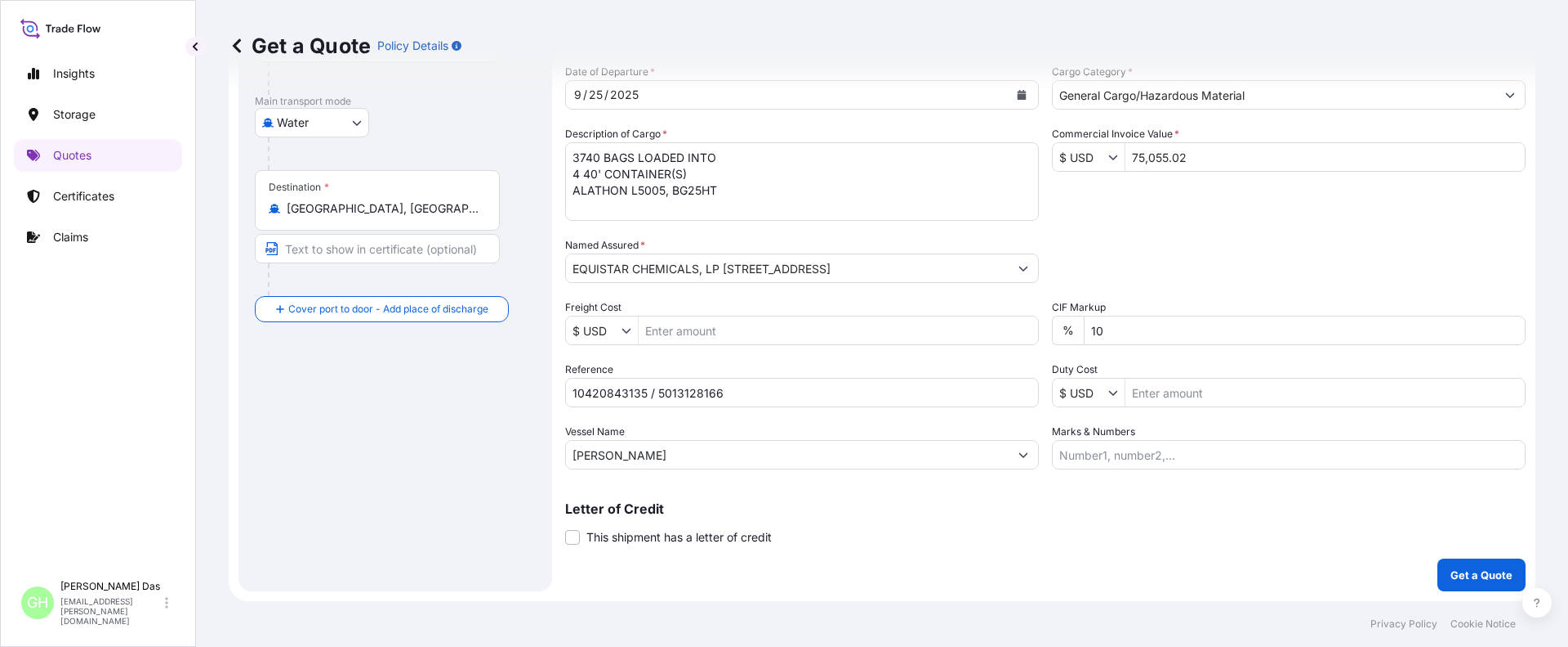
click at [550, 486] on div "Route Details Reset Route Details Cover door to port - Add loading place Place …" at bounding box center [395, 221] width 314 height 739
click at [1466, 584] on button "Get a Quote" at bounding box center [1482, 575] width 88 height 33
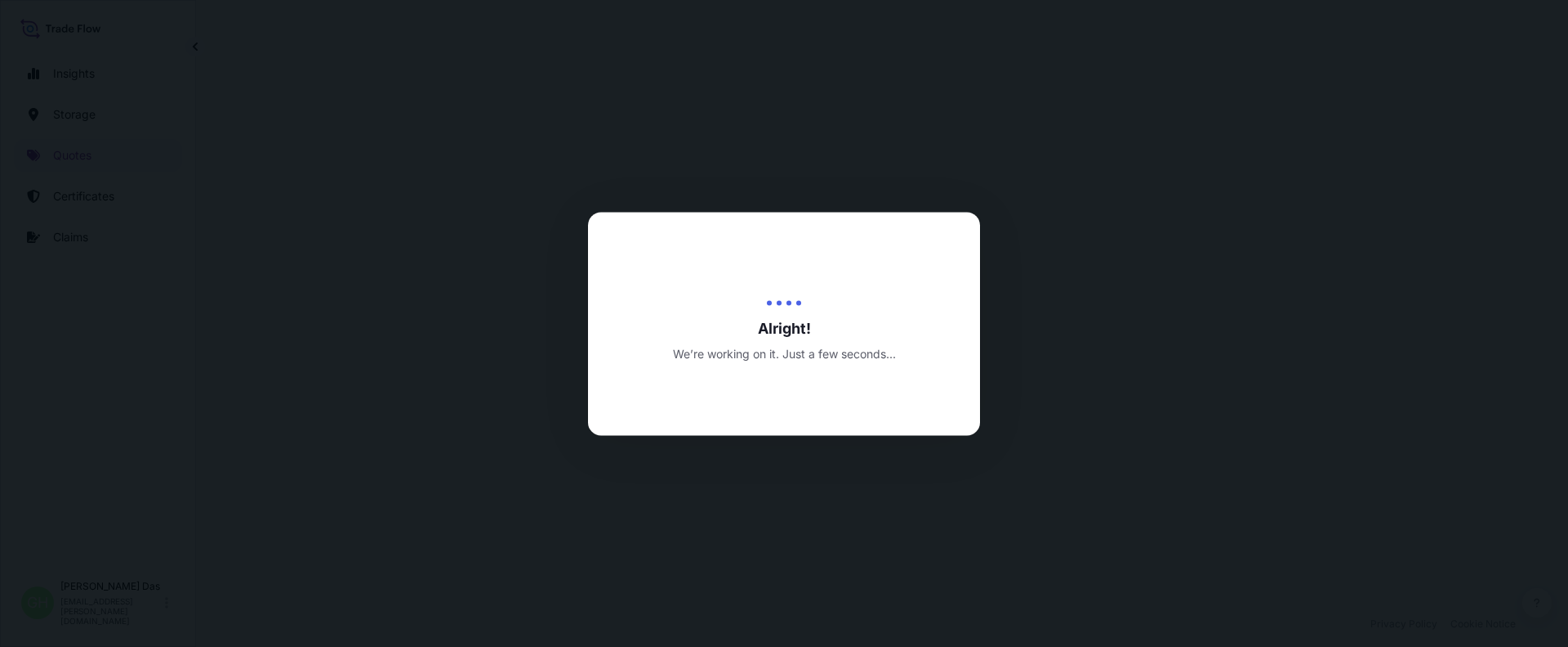
select select "Water"
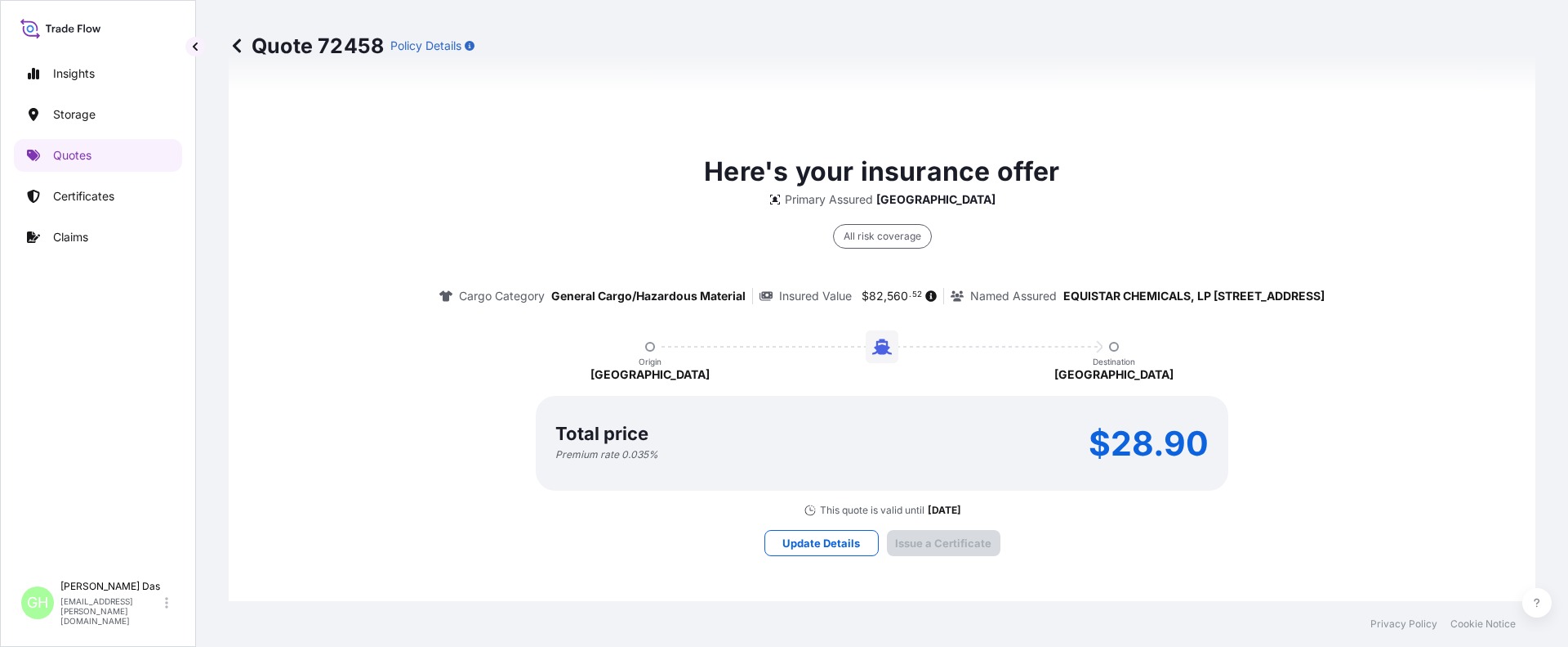
scroll to position [2458, 0]
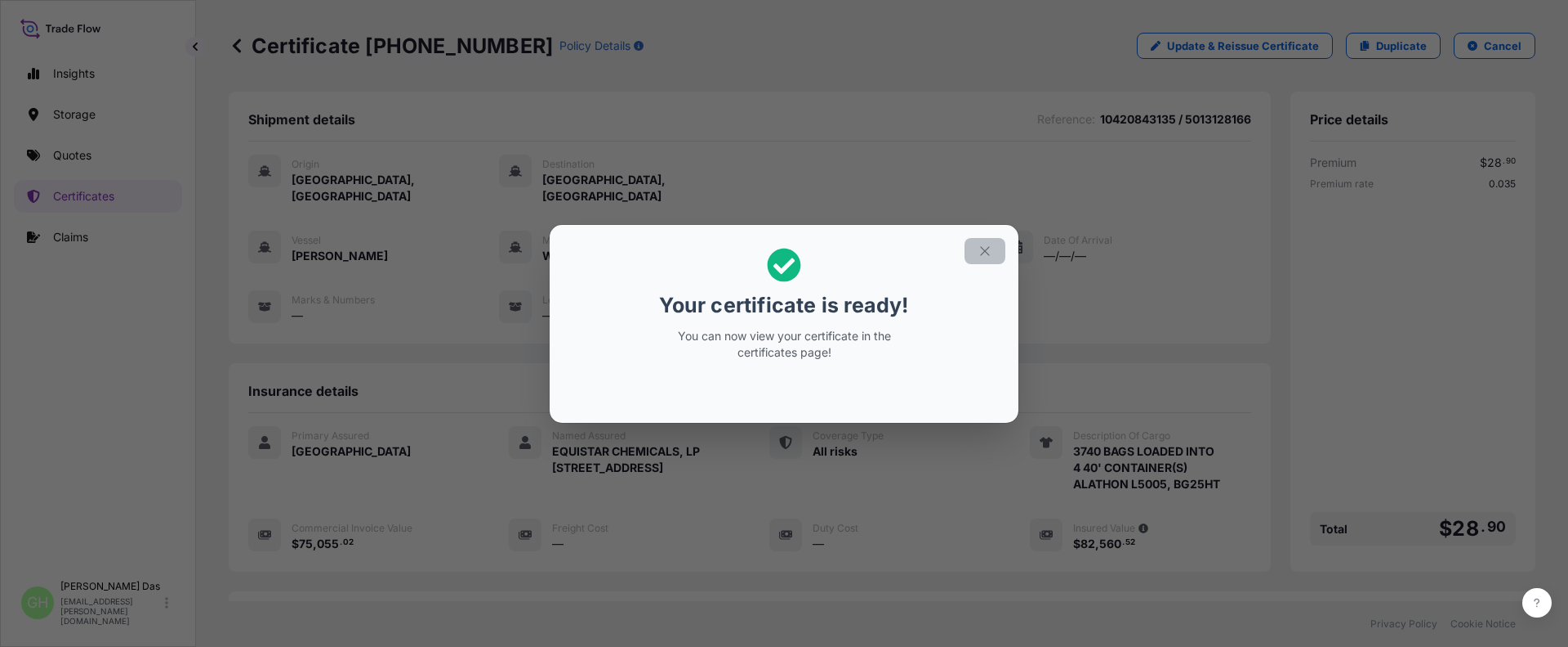
click at [983, 238] on button "button" at bounding box center [985, 251] width 41 height 26
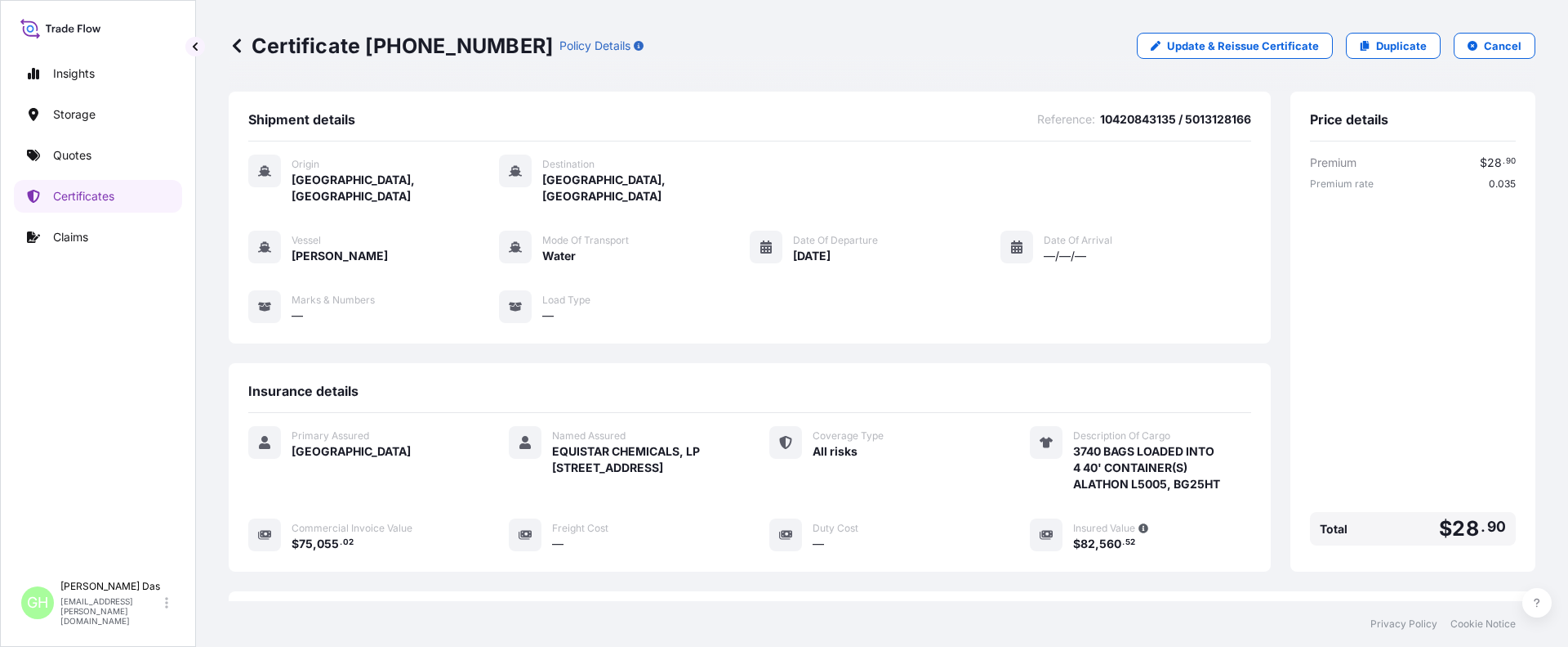
scroll to position [261, 0]
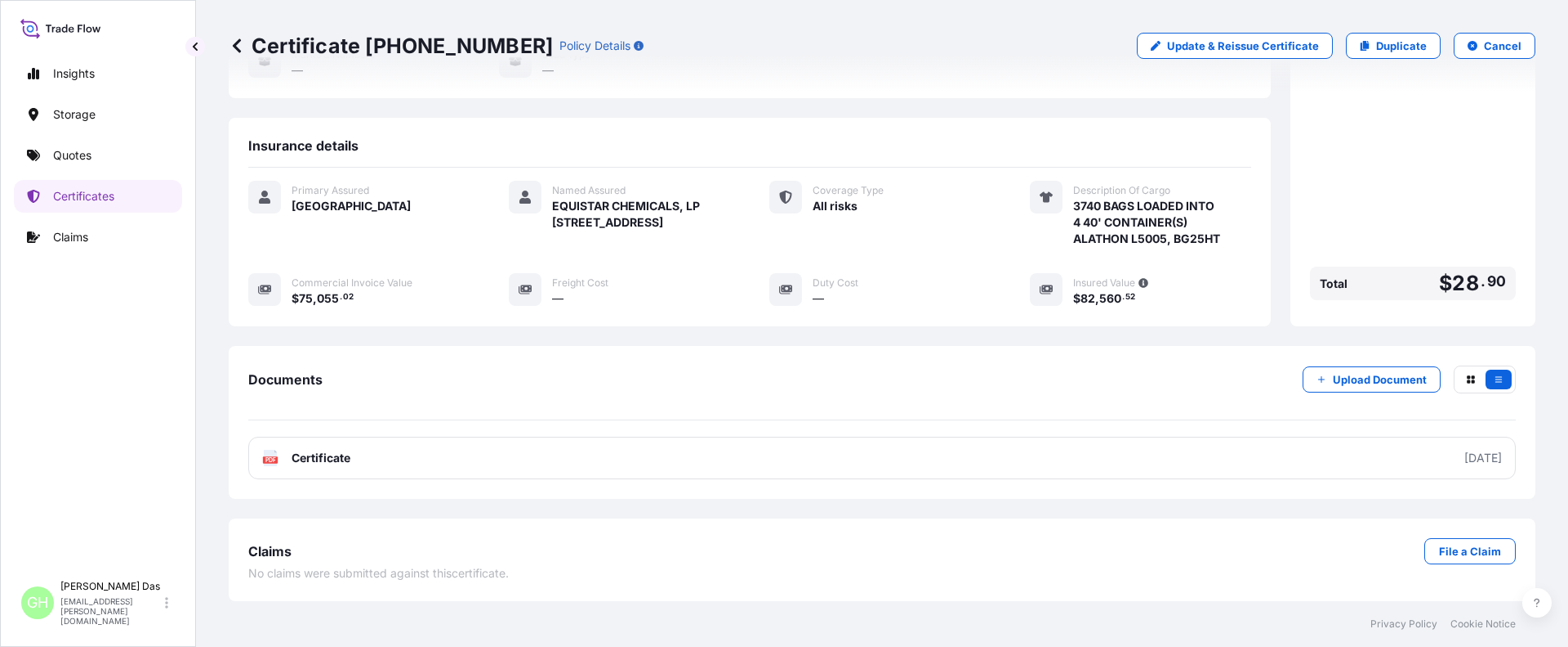
click at [1218, 465] on link "PDF Certificate [DATE]" at bounding box center [883, 458] width 1268 height 43
